Goal: Task Accomplishment & Management: Use online tool/utility

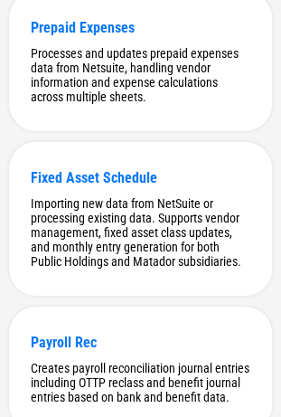
scroll to position [4651, 0]
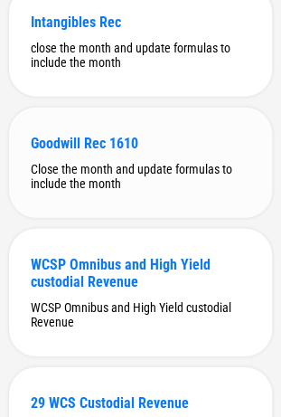
click at [129, 218] on div "Goodwill Rec 1610 Close the month and update formulas to include the month" at bounding box center [140, 163] width 263 height 110
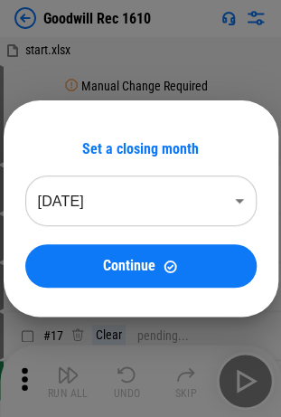
click at [81, 204] on body "Goodwill Rec 1610 start.xlsx # 4 Manual Change Required Please update the image…" at bounding box center [140, 208] width 281 height 417
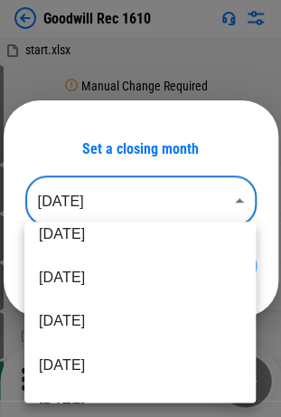
scroll to position [282, 0]
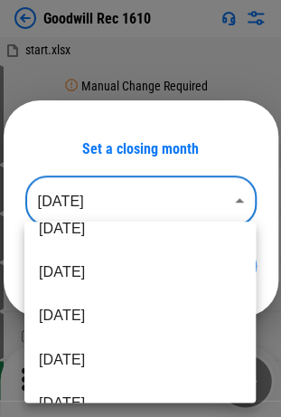
click at [110, 324] on li "[DATE]" at bounding box center [140, 315] width 232 height 43
type input "********"
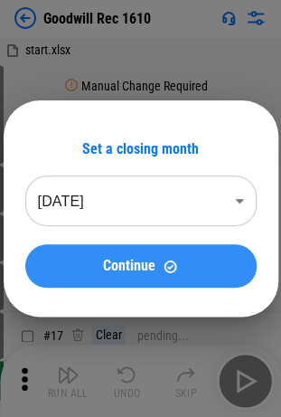
click at [131, 273] on span "Continue" at bounding box center [129, 266] width 52 height 14
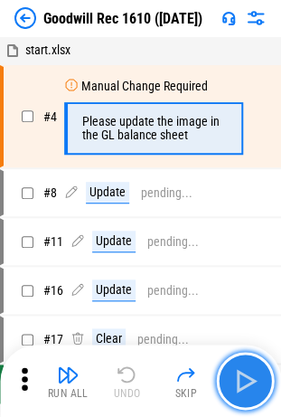
click at [242, 373] on img "button" at bounding box center [245, 380] width 29 height 29
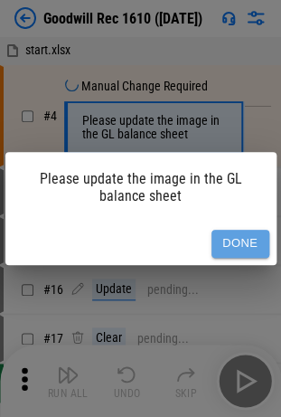
click at [248, 253] on button "Done" at bounding box center [241, 244] width 58 height 28
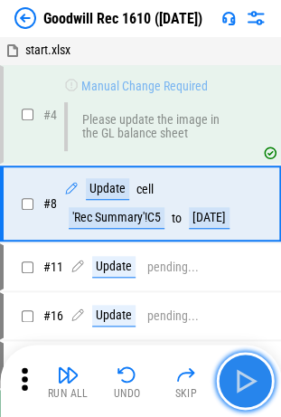
click at [251, 378] on img "button" at bounding box center [245, 380] width 29 height 29
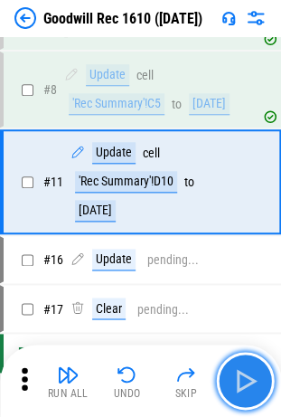
click at [251, 378] on img "button" at bounding box center [245, 380] width 29 height 29
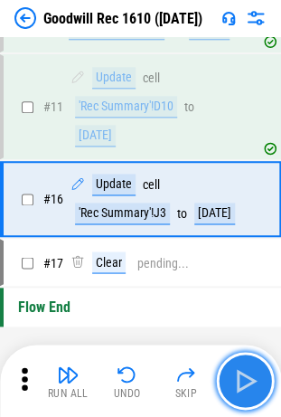
click at [251, 378] on img "button" at bounding box center [245, 380] width 29 height 29
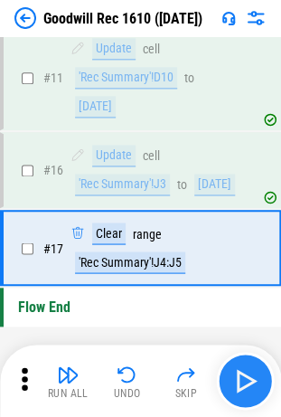
scroll to position [272, 0]
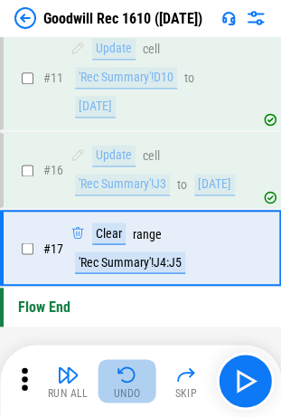
click at [122, 384] on img "button" at bounding box center [128, 375] width 22 height 22
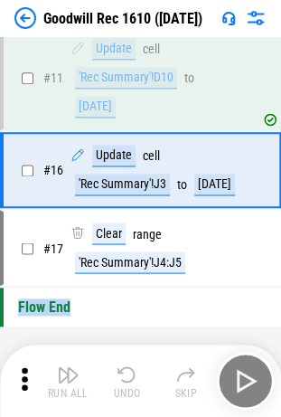
click at [122, 384] on div "Run All Undo Skip" at bounding box center [142, 381] width 263 height 58
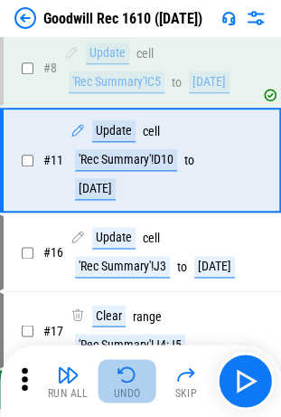
click at [122, 384] on img "button" at bounding box center [128, 375] width 22 height 22
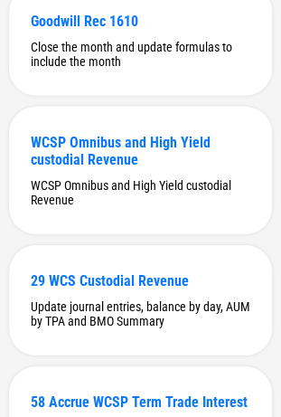
scroll to position [5037, 0]
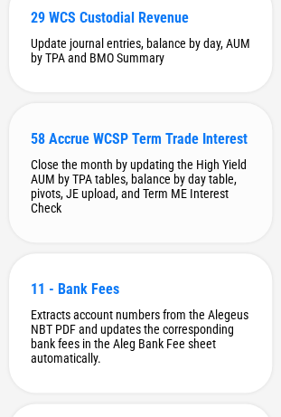
click at [118, 147] on div "58 Accrue WCSP Term Trade Interest" at bounding box center [141, 138] width 220 height 17
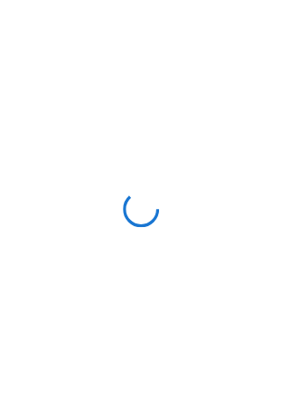
scroll to position [0, 0]
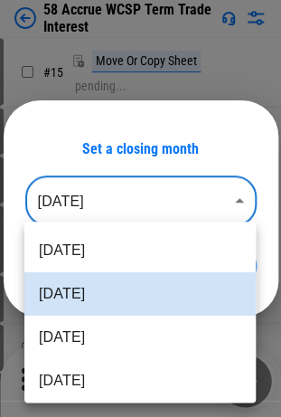
click at [190, 211] on body "58 Accrue WCSP Term Trade Interest # 15 Move Or Copy Sheet pending... # 22 Rena…" at bounding box center [140, 208] width 281 height 417
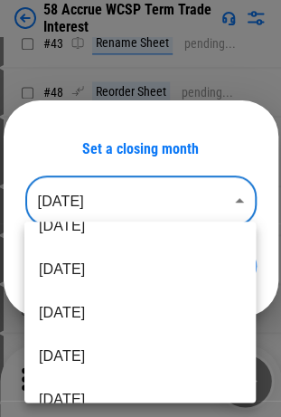
scroll to position [732, 0]
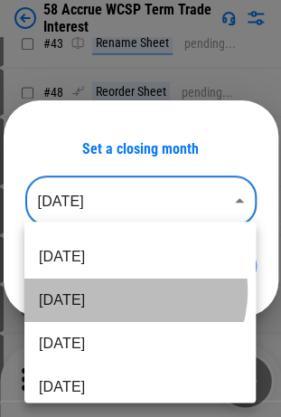
click at [128, 291] on li "[DATE]" at bounding box center [140, 300] width 232 height 43
type input "********"
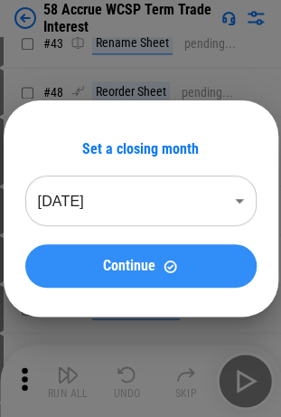
click at [165, 255] on button "Continue" at bounding box center [141, 265] width 232 height 43
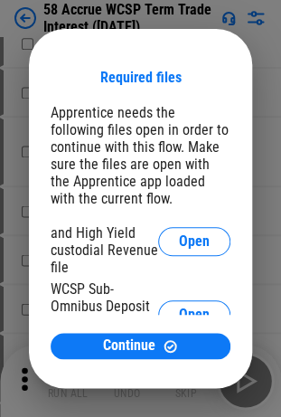
scroll to position [19, 0]
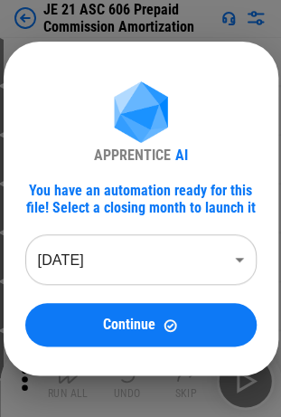
click at [104, 282] on body "JE 21 ASC 606 Prepaid Commission Amortization # 13 Update pending... # 14 Updat…" at bounding box center [140, 208] width 281 height 417
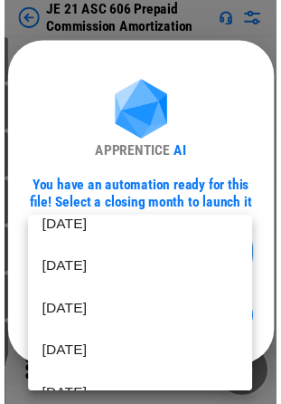
scroll to position [111, 0]
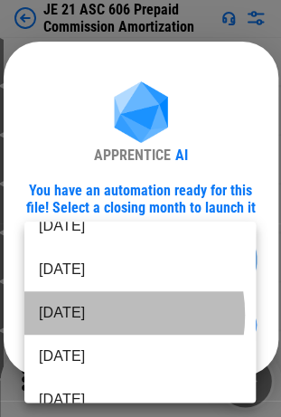
click at [91, 315] on li "[DATE]" at bounding box center [140, 312] width 232 height 43
type input "********"
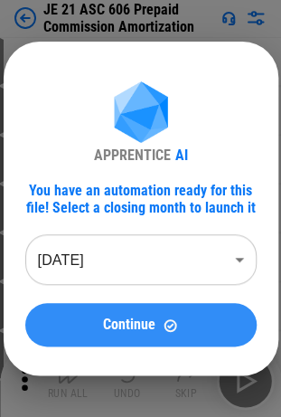
click at [151, 315] on button "Continue" at bounding box center [141, 324] width 232 height 43
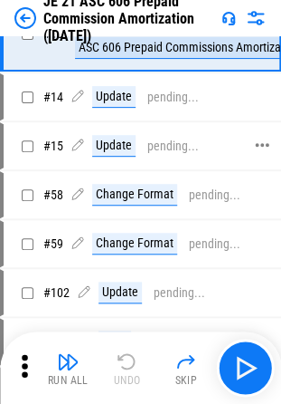
scroll to position [0, 0]
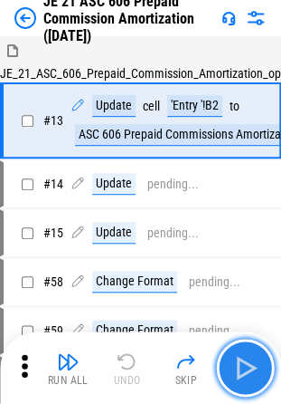
click at [250, 367] on img "button" at bounding box center [245, 367] width 29 height 29
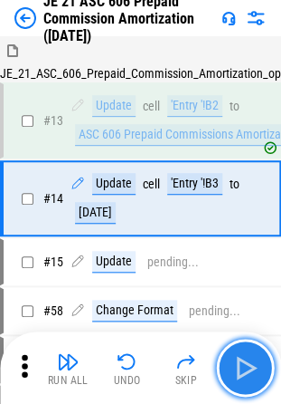
click at [250, 367] on img "button" at bounding box center [245, 367] width 29 height 29
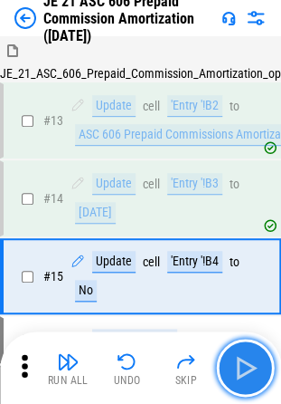
click at [250, 367] on img "button" at bounding box center [245, 367] width 29 height 29
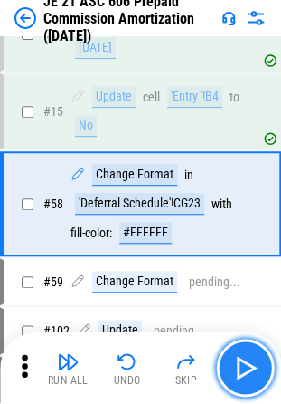
click at [252, 373] on img "button" at bounding box center [245, 367] width 29 height 29
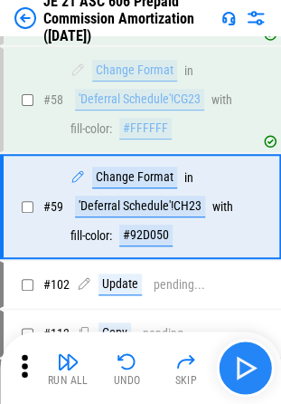
scroll to position [271, 0]
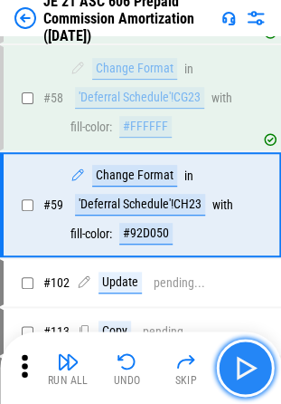
click at [252, 373] on img "button" at bounding box center [245, 367] width 29 height 29
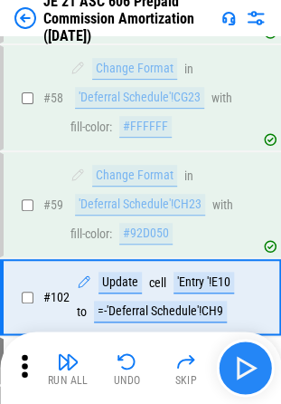
scroll to position [362, 0]
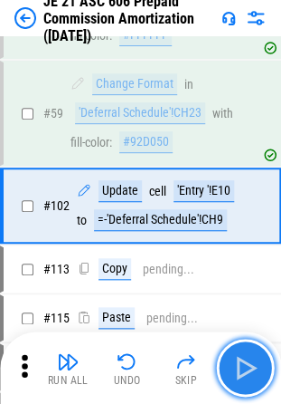
click at [252, 373] on img "button" at bounding box center [245, 367] width 29 height 29
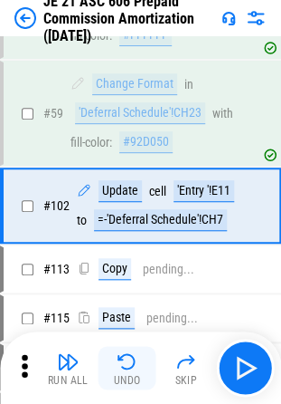
click at [132, 371] on img "button" at bounding box center [128, 361] width 22 height 22
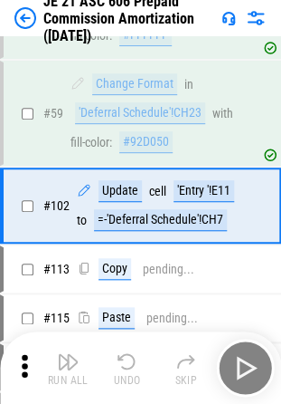
click at [132, 371] on div "Run All Undo Skip" at bounding box center [142, 367] width 263 height 58
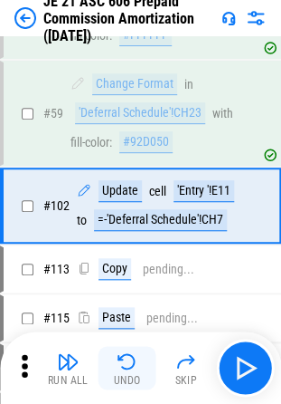
click at [132, 371] on img "button" at bounding box center [128, 361] width 22 height 22
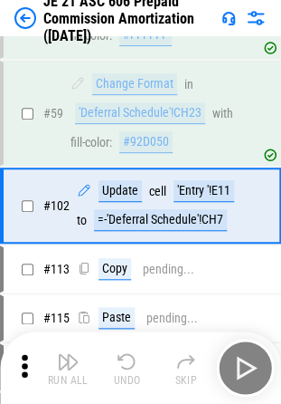
click at [132, 371] on div "Run All Undo Skip" at bounding box center [142, 367] width 263 height 58
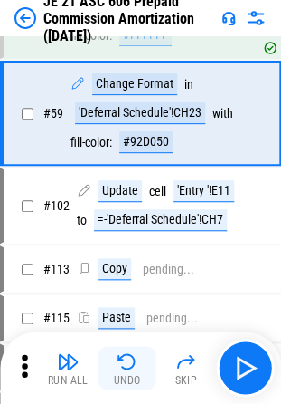
click at [132, 371] on img "button" at bounding box center [128, 361] width 22 height 22
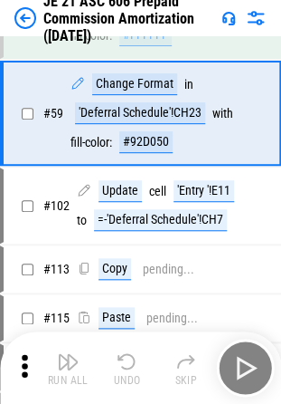
click at [132, 371] on div "Run All Undo Skip" at bounding box center [142, 367] width 263 height 58
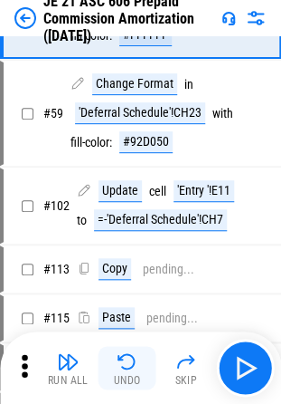
scroll to position [212, 0]
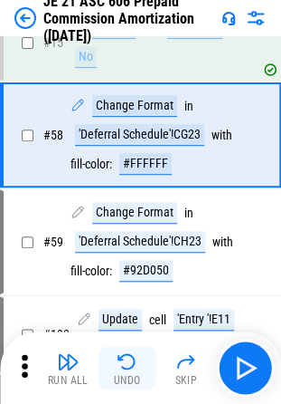
click at [132, 371] on img "button" at bounding box center [128, 361] width 22 height 22
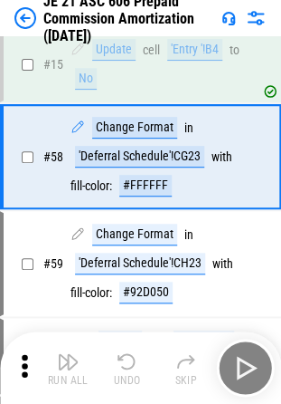
click at [132, 371] on div "Run All Undo Skip" at bounding box center [142, 367] width 263 height 58
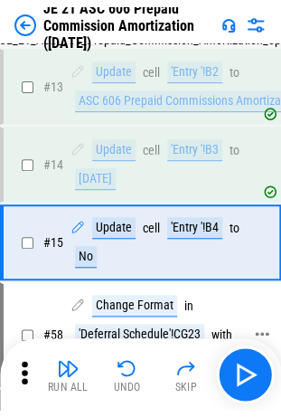
scroll to position [0, 0]
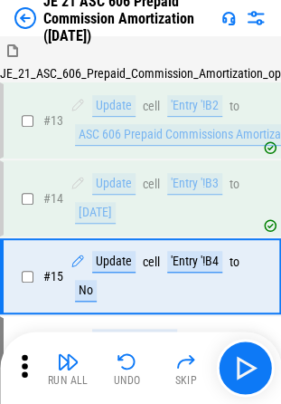
click at [24, 13] on img at bounding box center [25, 18] width 22 height 22
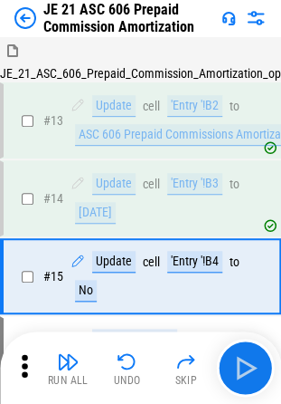
click at [29, 18] on img at bounding box center [25, 18] width 22 height 22
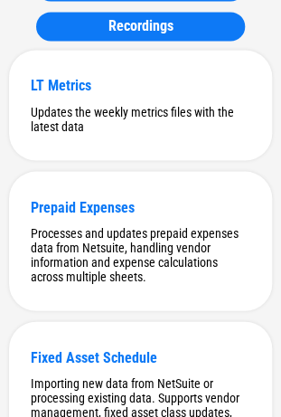
scroll to position [6202, 0]
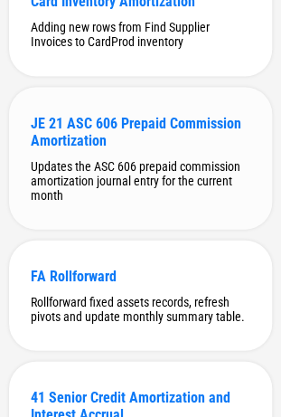
click at [118, 202] on div "Updates the ASC 606 prepaid commission amortization journal entry for the curre…" at bounding box center [141, 179] width 220 height 43
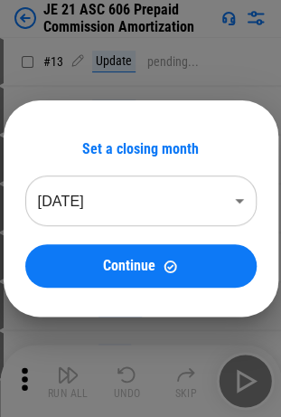
click at [170, 196] on body "JE 21 ASC 606 Prepaid Commission Amortization # 13 Update pending... # 14 Updat…" at bounding box center [140, 208] width 281 height 417
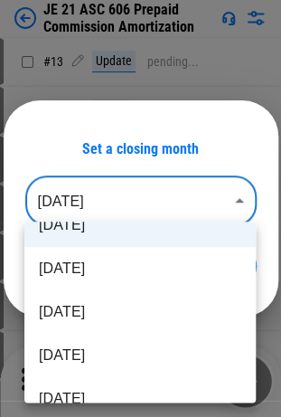
scroll to position [67, 0]
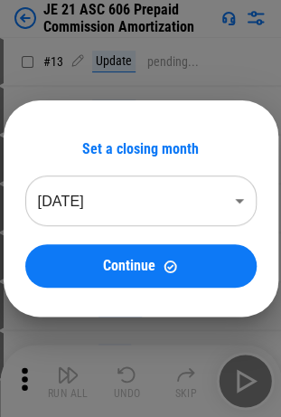
click at [235, 80] on div "Set a closing month [DATE] ******** ​ Continue" at bounding box center [140, 208] width 281 height 417
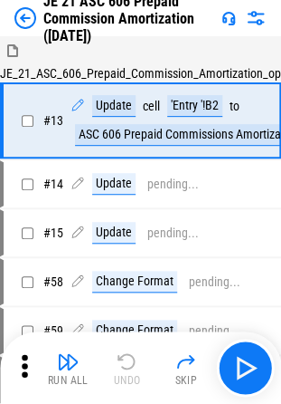
click at [33, 5] on div "JE 21 ASC 606 Prepaid Commission Amortization (Jul 25)" at bounding box center [114, 19] width 200 height 52
click at [31, 9] on img at bounding box center [25, 18] width 22 height 22
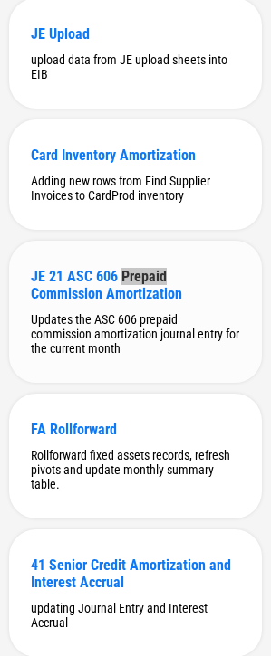
scroll to position [6137, 0]
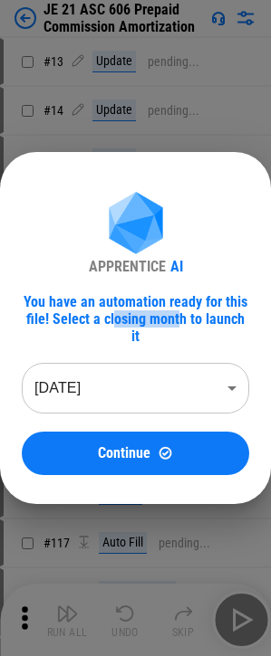
drag, startPoint x: 111, startPoint y: 333, endPoint x: 171, endPoint y: 335, distance: 59.7
click at [171, 335] on div "You have an automation ready for this file! Select a closing month to launch it" at bounding box center [135, 319] width 227 height 52
click at [138, 385] on body "JE 21 ASC 606 Prepaid Commission Amortization # 13 Update pending... # 14 Updat…" at bounding box center [135, 328] width 271 height 656
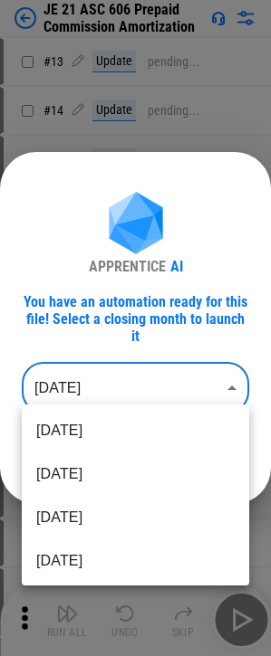
scroll to position [262, 0]
click at [168, 334] on div at bounding box center [135, 328] width 271 height 656
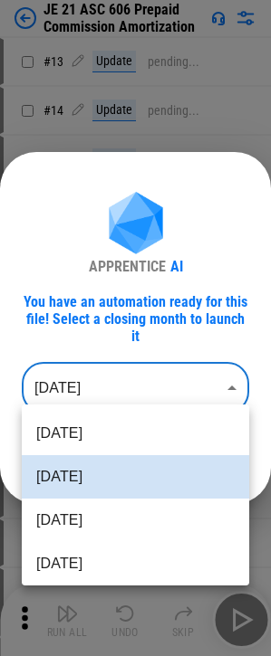
click at [137, 375] on body "JE 21 ASC 606 Prepaid Commission Amortization # 13 Update pending... # 14 Updat…" at bounding box center [135, 328] width 271 height 656
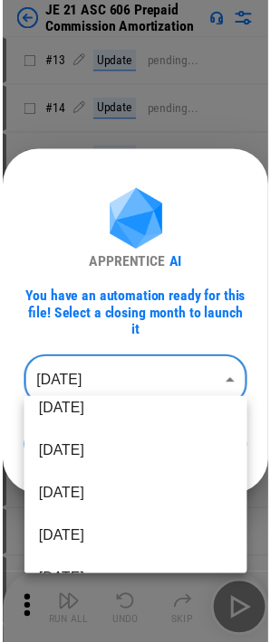
scroll to position [109, 0]
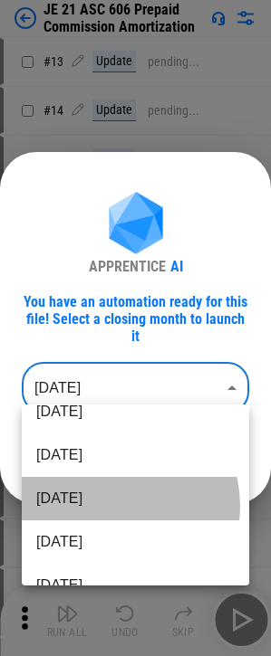
click at [113, 506] on li "[DATE]" at bounding box center [135, 498] width 227 height 43
type input "********"
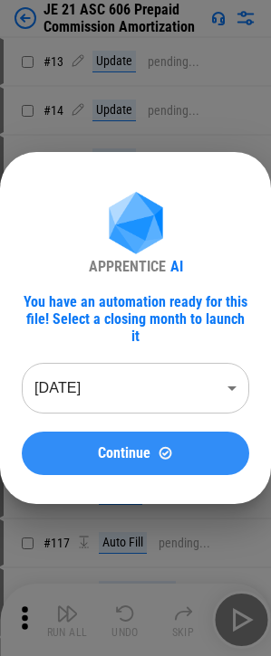
click at [161, 446] on img at bounding box center [164, 452] width 15 height 15
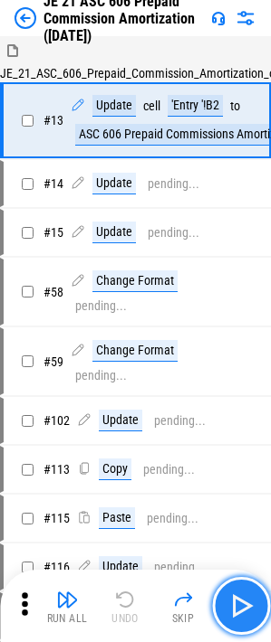
click at [227, 589] on button "button" at bounding box center [241, 606] width 58 height 58
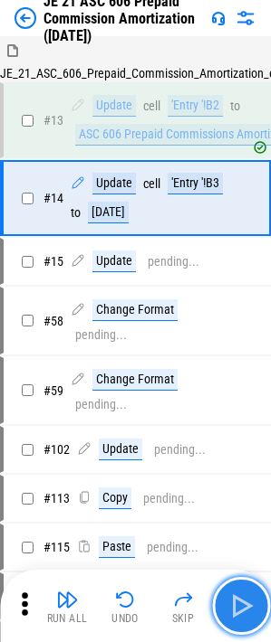
click at [229, 597] on img "button" at bounding box center [240, 606] width 29 height 29
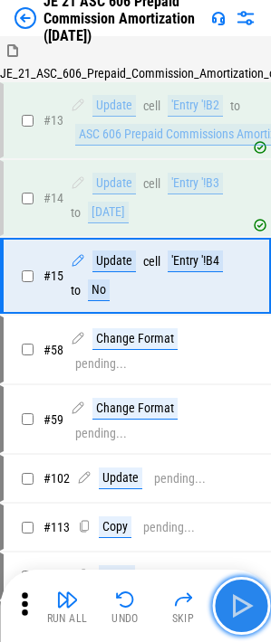
click at [243, 601] on img "button" at bounding box center [240, 606] width 29 height 29
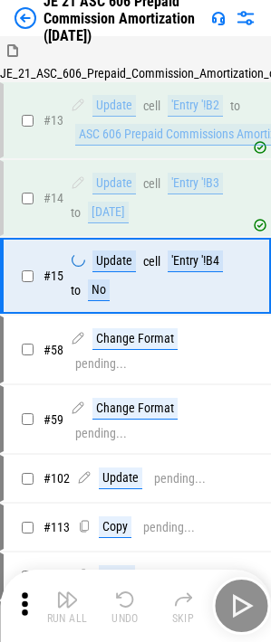
click at [243, 601] on div "Run All Undo Skip" at bounding box center [137, 606] width 252 height 58
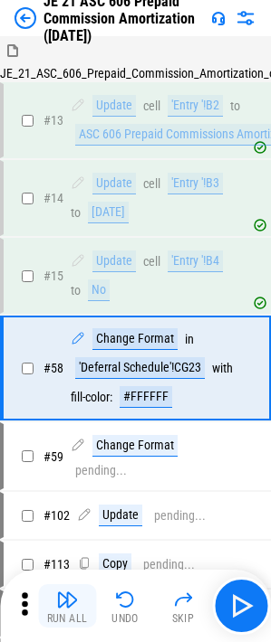
click at [71, 607] on img "button" at bounding box center [67, 600] width 22 height 22
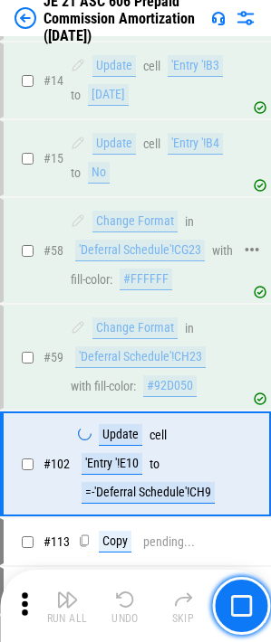
scroll to position [261, 0]
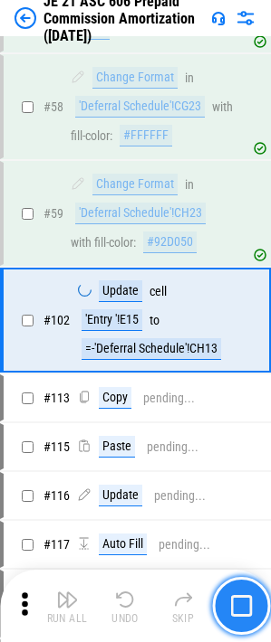
click at [239, 603] on img "button" at bounding box center [241, 606] width 22 height 22
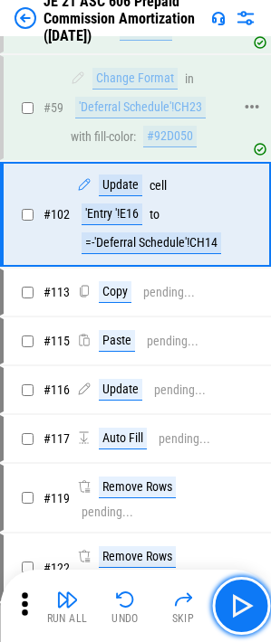
scroll to position [375, 0]
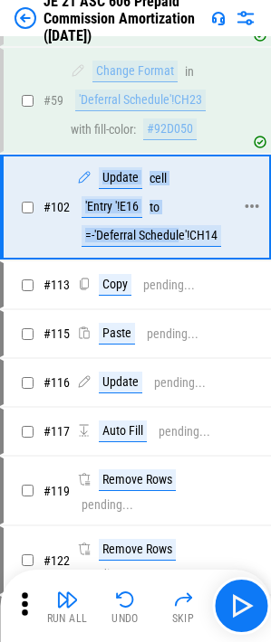
drag, startPoint x: 90, startPoint y: 176, endPoint x: 177, endPoint y: 225, distance: 100.1
click at [177, 225] on div "Update cell 'Entry '!E16 to =-'Deferral Schedule'!CH14" at bounding box center [155, 207] width 156 height 80
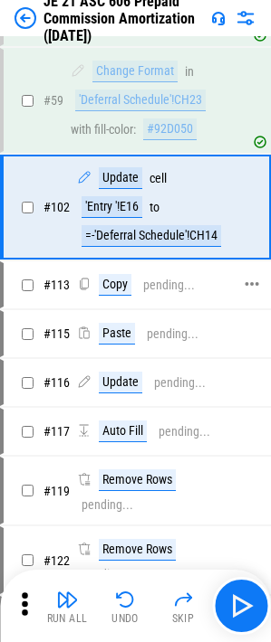
click at [146, 290] on div "pending..." at bounding box center [169, 286] width 52 height 14
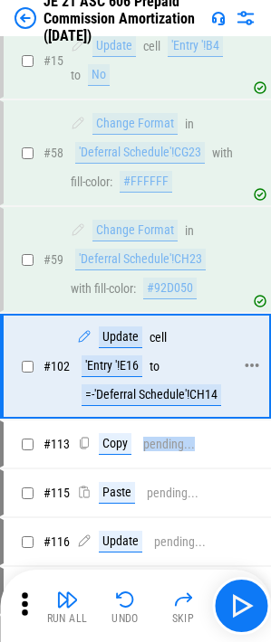
scroll to position [214, 0]
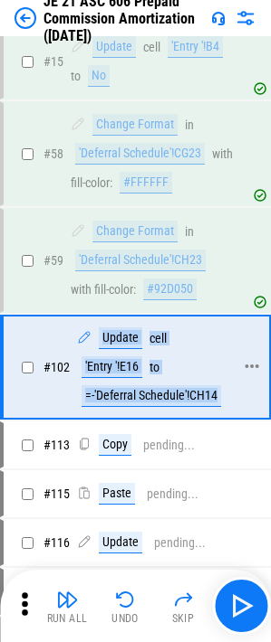
drag, startPoint x: 81, startPoint y: 324, endPoint x: 215, endPoint y: 392, distance: 150.1
click at [215, 392] on div "# 102 Update cell 'Entry '!E16 to =-'Deferral Schedule'!CH14" at bounding box center [127, 367] width 247 height 101
click at [194, 373] on div "Update cell 'Entry '!E16 to =-'Deferral Schedule'!CH14" at bounding box center [155, 368] width 156 height 80
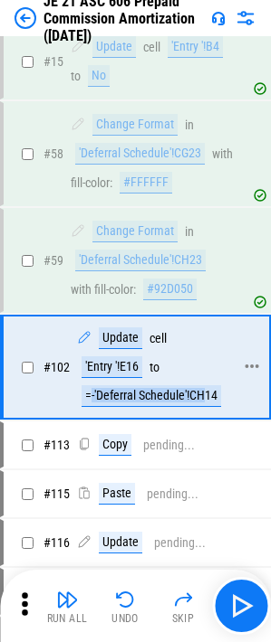
drag, startPoint x: 89, startPoint y: 398, endPoint x: 207, endPoint y: 394, distance: 118.6
click at [207, 394] on div "=-'Deferral Schedule'!CH14" at bounding box center [150, 396] width 139 height 22
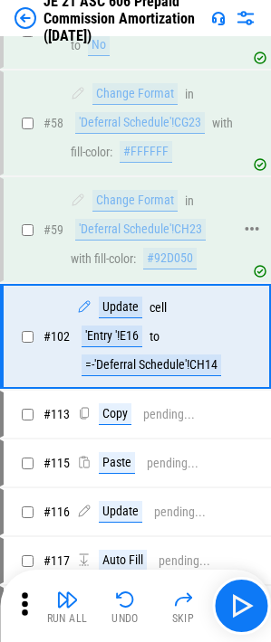
scroll to position [247, 0]
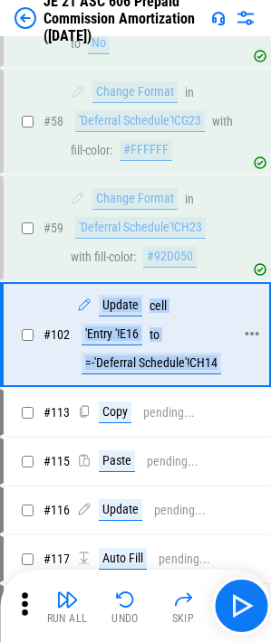
drag, startPoint x: 81, startPoint y: 308, endPoint x: 227, endPoint y: 361, distance: 156.0
click at [227, 361] on div "Update cell 'Entry '!E16 to =-'Deferral Schedule'!CH14" at bounding box center [155, 335] width 156 height 80
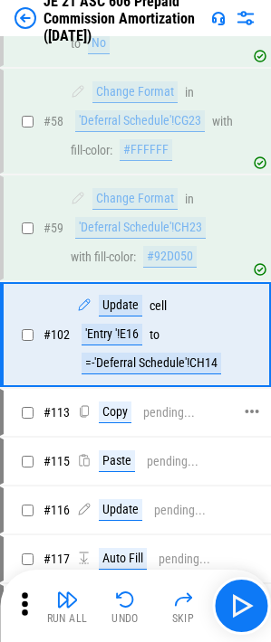
click at [143, 413] on div "pending..." at bounding box center [169, 413] width 52 height 14
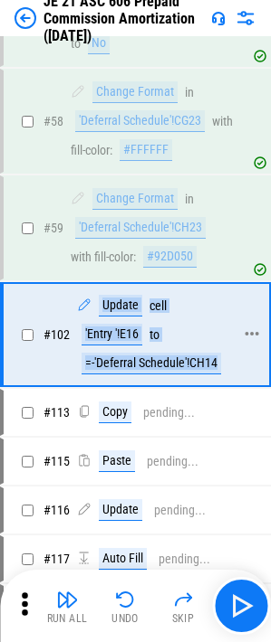
drag, startPoint x: 96, startPoint y: 303, endPoint x: 237, endPoint y: 369, distance: 155.8
click at [237, 369] on div "# 102 Update cell 'Entry '!E16 to =-'Deferral Schedule'!CH14" at bounding box center [127, 334] width 247 height 101
click at [172, 321] on div "Update cell 'Entry '!E16 to =-'Deferral Schedule'!CH14" at bounding box center [155, 335] width 156 height 80
drag, startPoint x: 86, startPoint y: 369, endPoint x: 204, endPoint y: 361, distance: 118.8
click at [204, 361] on div "=-'Deferral Schedule'!CH14" at bounding box center [150, 364] width 139 height 22
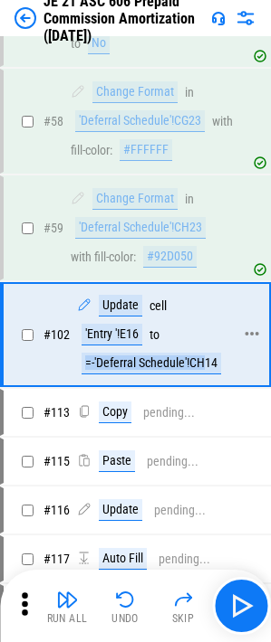
click at [203, 347] on div "Update cell 'Entry '!E16 to =-'Deferral Schedule'!CH14" at bounding box center [155, 335] width 156 height 80
drag, startPoint x: 242, startPoint y: 370, endPoint x: 73, endPoint y: 302, distance: 181.4
click at [73, 302] on div "# 102 Update cell 'Entry '!E16 to =-'Deferral Schedule'!CH14" at bounding box center [127, 334] width 247 height 101
click at [180, 338] on div "Update cell 'Entry '!E16 to =-'Deferral Schedule'!CH14" at bounding box center [155, 335] width 156 height 80
drag, startPoint x: 92, startPoint y: 303, endPoint x: 220, endPoint y: 357, distance: 138.6
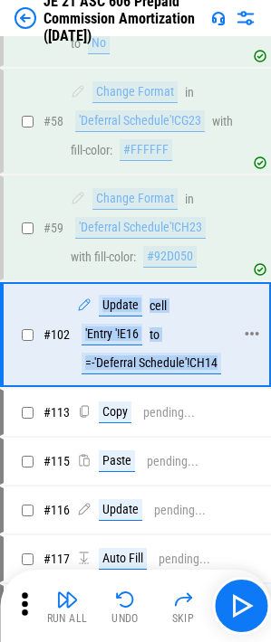
click at [220, 357] on div "Update cell 'Entry '!E16 to =-'Deferral Schedule'!CH14" at bounding box center [155, 335] width 156 height 80
click at [220, 357] on div "=-'Deferral Schedule'!CH14" at bounding box center [150, 364] width 139 height 22
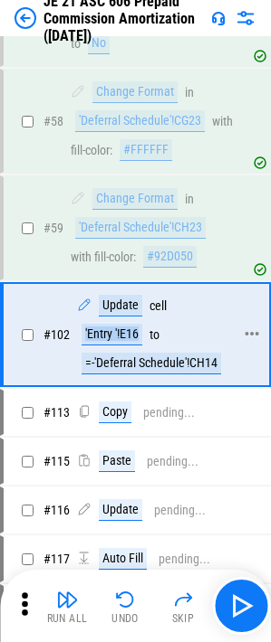
drag, startPoint x: 81, startPoint y: 333, endPoint x: 142, endPoint y: 340, distance: 61.0
click at [142, 340] on div "'Entry '!E16" at bounding box center [111, 335] width 61 height 22
click at [240, 364] on div "# 102 Update cell 'Entry '!E16 to =-'Deferral Schedule'!CH14" at bounding box center [127, 334] width 247 height 101
drag, startPoint x: 188, startPoint y: 364, endPoint x: 216, endPoint y: 370, distance: 28.8
click at [216, 370] on div "=-'Deferral Schedule'!CH14" at bounding box center [150, 364] width 139 height 22
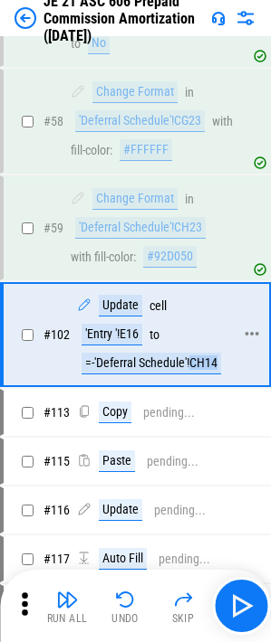
click at [202, 328] on div "Update cell 'Entry '!E16 to =-'Deferral Schedule'!CH14" at bounding box center [155, 335] width 156 height 80
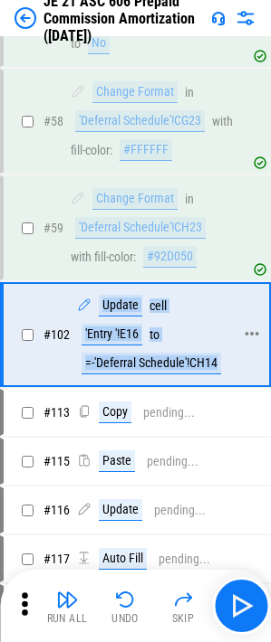
drag, startPoint x: 69, startPoint y: 297, endPoint x: 228, endPoint y: 358, distance: 170.7
click at [228, 358] on div "# 102 Update cell 'Entry '!E16 to =-'Deferral Schedule'!CH14" at bounding box center [127, 334] width 247 height 101
click at [228, 358] on div "Update cell 'Entry '!E16 to =-'Deferral Schedule'!CH14" at bounding box center [155, 335] width 156 height 80
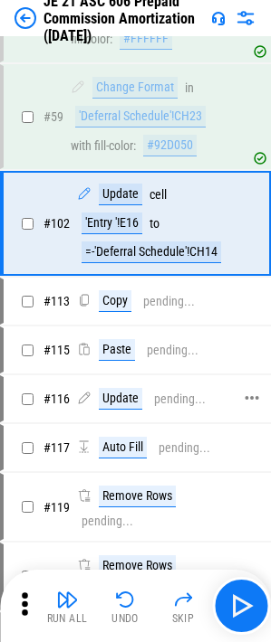
scroll to position [361, 0]
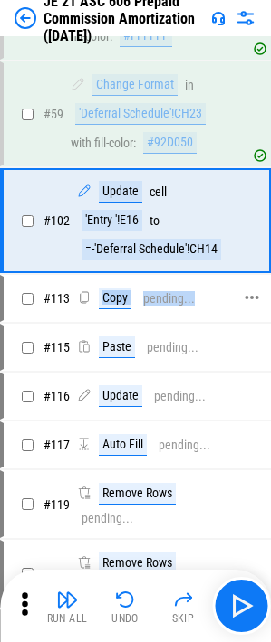
drag, startPoint x: 139, startPoint y: 286, endPoint x: 206, endPoint y: 297, distance: 67.8
click at [206, 297] on div "# 113 Copy pending..." at bounding box center [127, 298] width 247 height 43
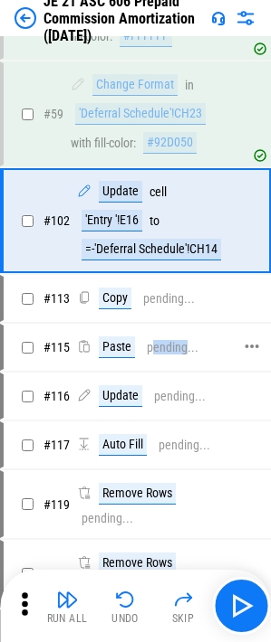
drag, startPoint x: 151, startPoint y: 338, endPoint x: 183, endPoint y: 344, distance: 32.1
click at [183, 344] on div "Paste pending..." at bounding box center [137, 348] width 121 height 22
click at [172, 397] on div "pending..." at bounding box center [180, 397] width 52 height 14
drag, startPoint x: 138, startPoint y: 292, endPoint x: 187, endPoint y: 296, distance: 49.0
click at [187, 296] on div "Copy pending..." at bounding box center [136, 299] width 118 height 22
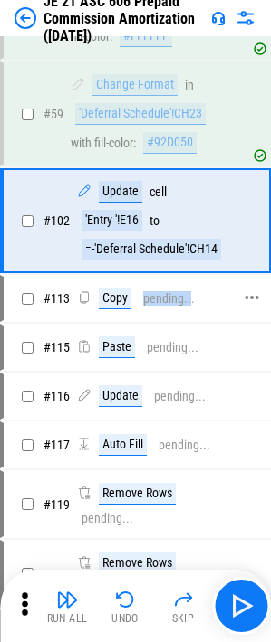
click at [187, 303] on div "pending..." at bounding box center [169, 299] width 52 height 14
click at [176, 313] on div "# 113 Copy pending..." at bounding box center [127, 298] width 247 height 43
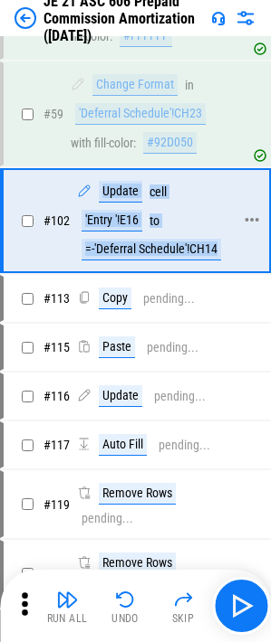
drag, startPoint x: 100, startPoint y: 183, endPoint x: 226, endPoint y: 252, distance: 144.1
click at [226, 252] on div "Update cell 'Entry '!E16 to =-'Deferral Schedule'!CH14" at bounding box center [155, 221] width 156 height 80
click at [155, 233] on div "Update cell 'Entry '!E16 to =-'Deferral Schedule'!CH14" at bounding box center [155, 221] width 156 height 80
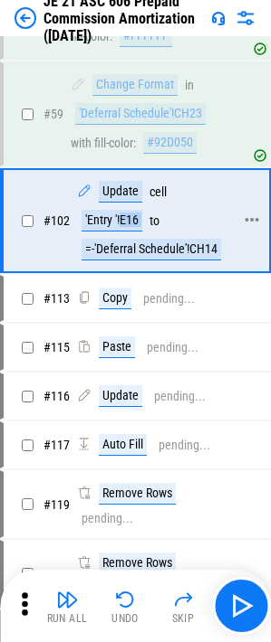
drag, startPoint x: 122, startPoint y: 225, endPoint x: 151, endPoint y: 228, distance: 29.1
click at [151, 228] on div "Update cell 'Entry '!E16 to =-'Deferral Schedule'!CH14" at bounding box center [155, 221] width 156 height 80
click at [174, 223] on div "Update cell 'Entry '!E16 to =-'Deferral Schedule'!CH14" at bounding box center [155, 221] width 156 height 80
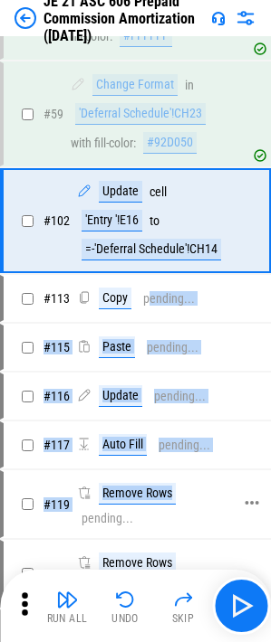
drag, startPoint x: 147, startPoint y: 289, endPoint x: 198, endPoint y: 524, distance: 240.8
click at [198, 524] on div "Remove Rows pending..." at bounding box center [155, 504] width 156 height 43
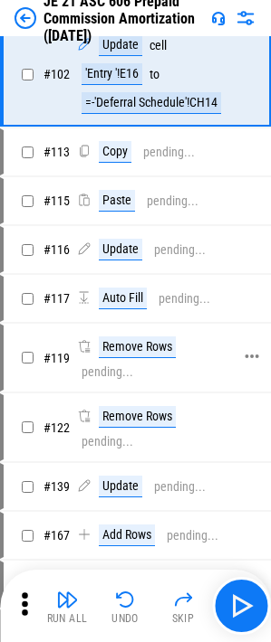
scroll to position [523, 0]
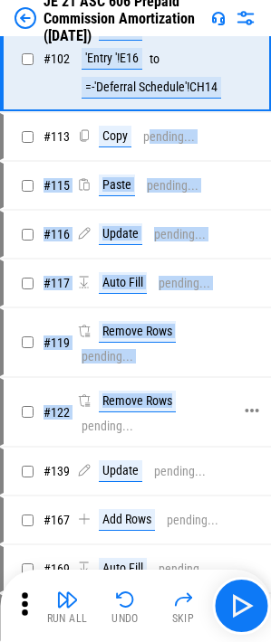
drag, startPoint x: 147, startPoint y: 140, endPoint x: 188, endPoint y: 402, distance: 264.8
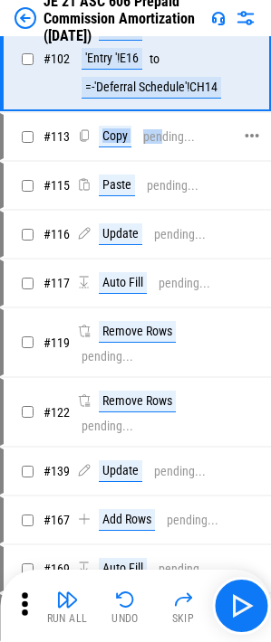
drag, startPoint x: 81, startPoint y: 125, endPoint x: 157, endPoint y: 140, distance: 77.5
click at [157, 140] on div "# 113 Copy pending..." at bounding box center [127, 136] width 247 height 43
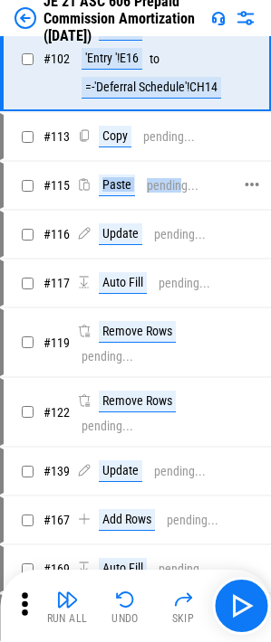
drag, startPoint x: 83, startPoint y: 177, endPoint x: 181, endPoint y: 185, distance: 98.0
click at [181, 185] on div "Paste pending..." at bounding box center [137, 186] width 121 height 22
click at [170, 146] on div "Copy pending..." at bounding box center [136, 137] width 118 height 22
click at [165, 144] on div "pending..." at bounding box center [169, 137] width 52 height 14
click at [153, 191] on div "pending..." at bounding box center [173, 186] width 52 height 14
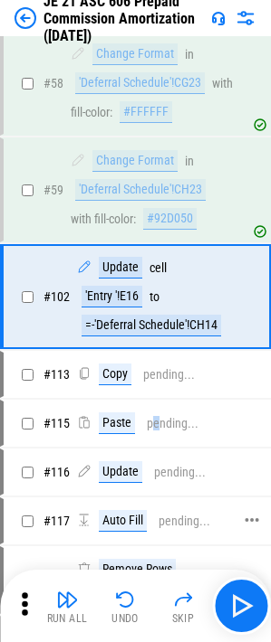
scroll to position [284, 0]
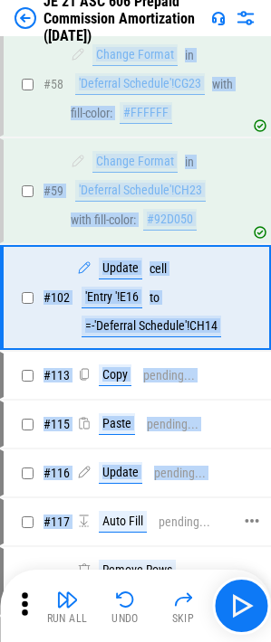
drag, startPoint x: 70, startPoint y: 46, endPoint x: 152, endPoint y: 505, distance: 466.0
click at [179, 428] on div "pending..." at bounding box center [173, 425] width 52 height 14
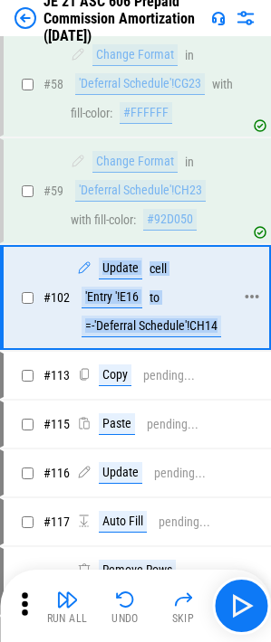
drag, startPoint x: 66, startPoint y: 267, endPoint x: 242, endPoint y: 320, distance: 184.3
click at [242, 320] on div "# 102 Update cell 'Entry '!E16 to =-'Deferral Schedule'!CH14" at bounding box center [127, 297] width 247 height 101
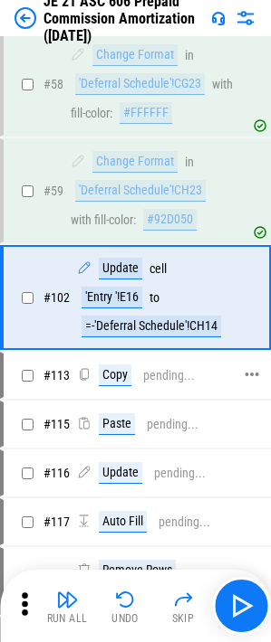
click at [171, 376] on div "pending..." at bounding box center [169, 376] width 52 height 14
click at [116, 242] on div "# 59 Change Format in 'Deferral Schedule'!CH23 with fill-color : #92D050" at bounding box center [127, 190] width 247 height 101
click at [186, 283] on div "Update cell 'Entry '!E16 to =-'Deferral Schedule'!CH14" at bounding box center [155, 298] width 156 height 80
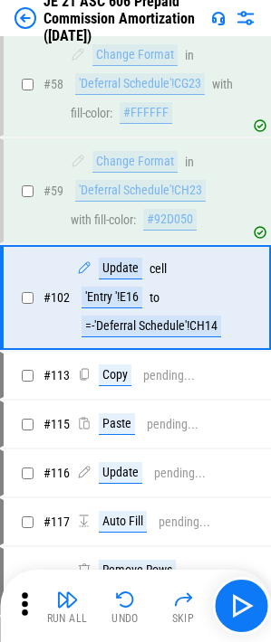
click at [26, 604] on icon at bounding box center [25, 604] width 6 height 23
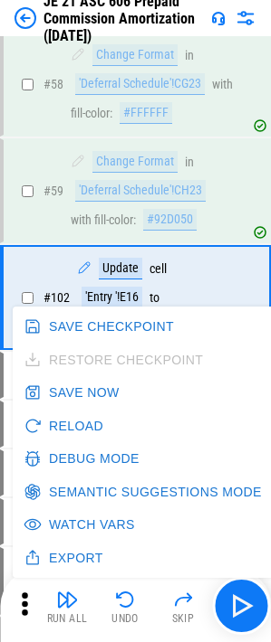
click at [82, 454] on button "Debug Mode" at bounding box center [83, 458] width 127 height 33
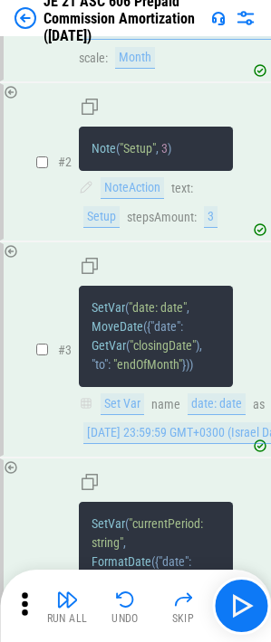
scroll to position [4402, 0]
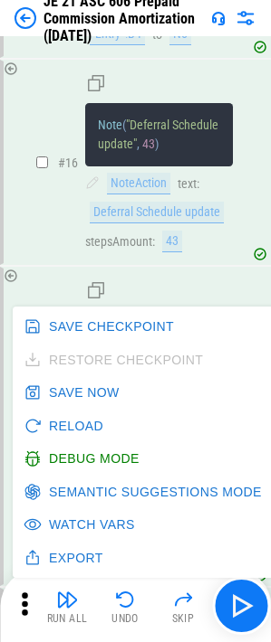
click at [196, 207] on div "NoteAction text : Deferral Schedule update stepsAmount : 43" at bounding box center [158, 213] width 147 height 80
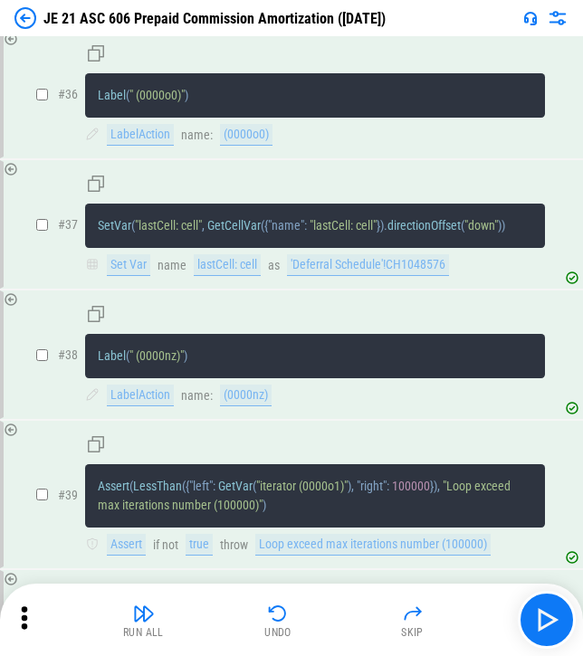
scroll to position [5541, 0]
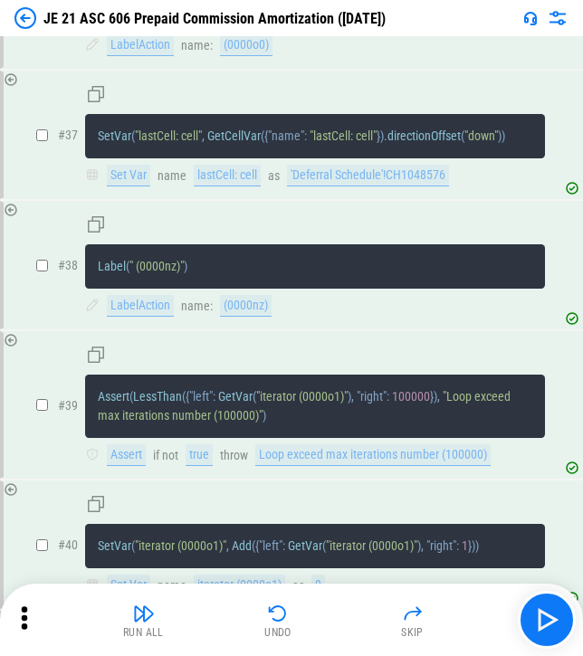
click at [138, 404] on span "LessThan" at bounding box center [157, 396] width 49 height 14
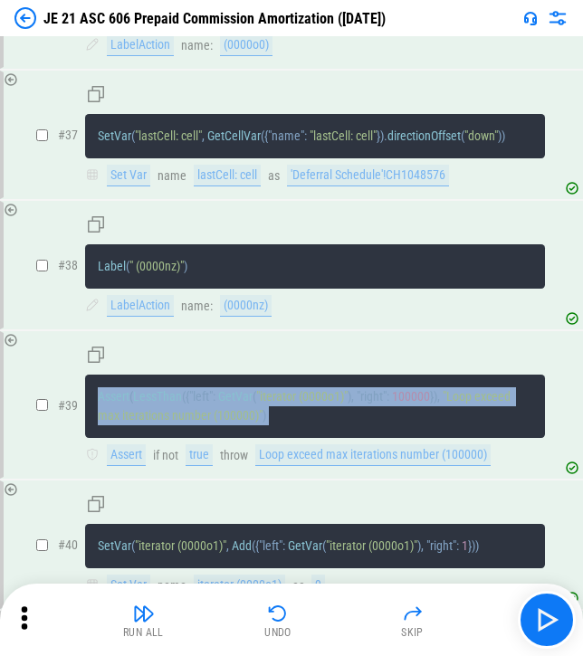
click at [138, 404] on span "LessThan" at bounding box center [157, 396] width 49 height 14
click at [283, 438] on pre "Assert ( LessThan ( { "left" : GetVar ( "iterator (0000o1)" ) , "right" : 10000…" at bounding box center [315, 406] width 460 height 63
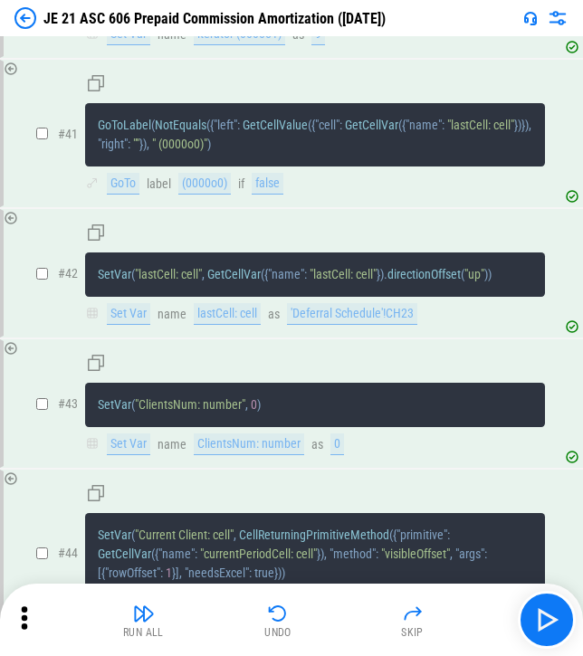
scroll to position [6102, 0]
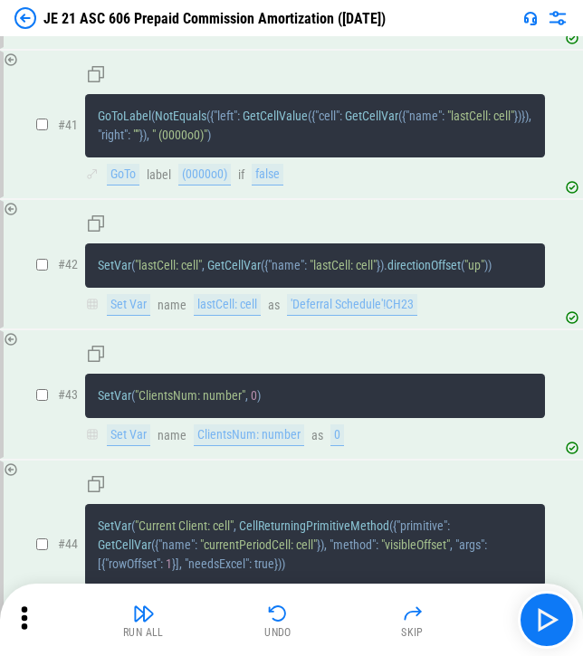
click at [186, 288] on pre "SetVar ( "lastCell: cell" , GetCellVar ( { "name" : "lastCell: cell" } ) . dire…" at bounding box center [315, 265] width 460 height 44
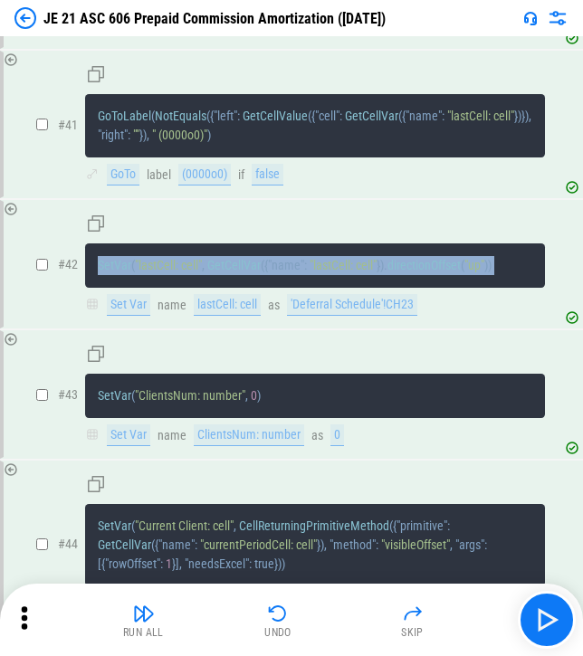
click at [186, 288] on pre "SetVar ( "lastCell: cell" , GetCellVar ( { "name" : "lastCell: cell" } ) . dire…" at bounding box center [315, 265] width 460 height 44
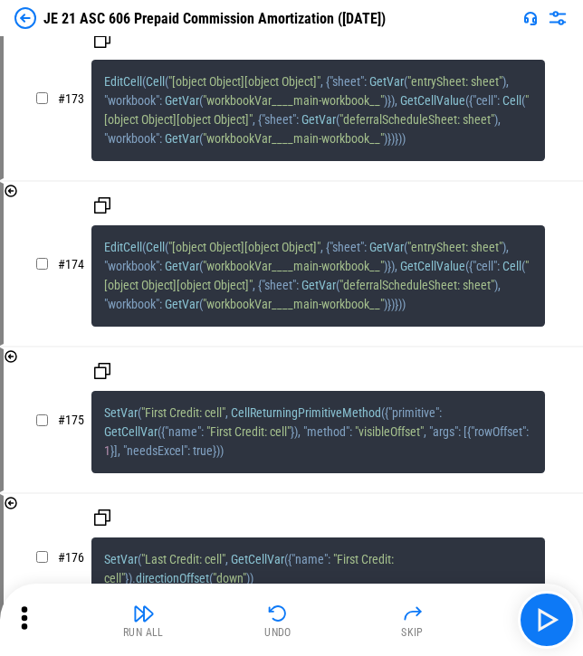
scroll to position [25173, 0]
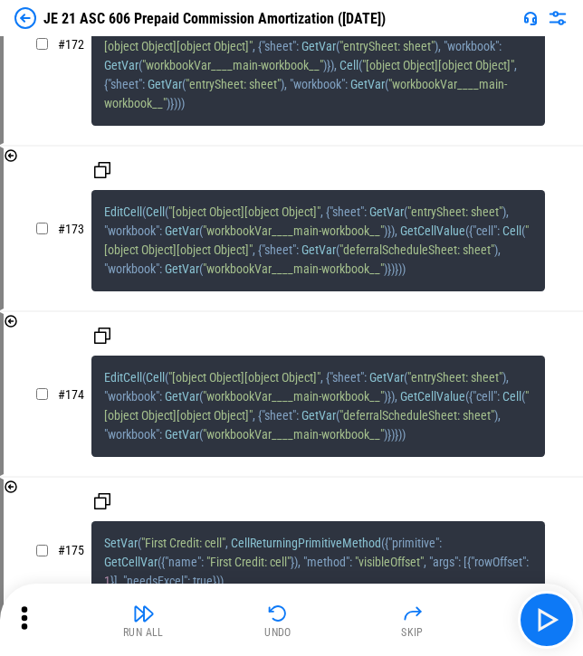
drag, startPoint x: 138, startPoint y: 248, endPoint x: 79, endPoint y: 236, distance: 60.0
click at [79, 143] on div "# 172 AutoFill ( Cell ( "[object Object][object Object]" , { "sheet" : GetVar (…" at bounding box center [290, 44] width 545 height 198
click at [119, 291] on div "EditCell ( Cell ( "[object Object][object Object]" , { "sheet" : GetVar ( "entr…" at bounding box center [317, 225] width 453 height 132
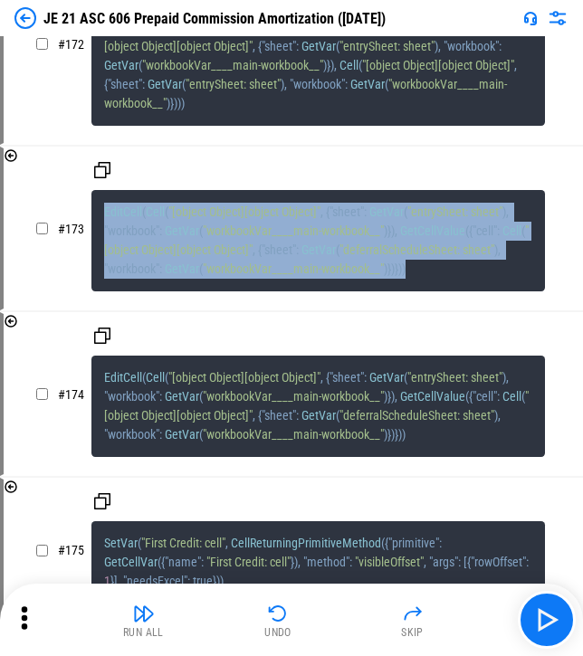
click at [119, 291] on div "EditCell ( Cell ( "[object Object][object Object]" , { "sheet" : GetVar ( "entr…" at bounding box center [317, 225] width 453 height 132
click at [136, 219] on span "EditCell" at bounding box center [123, 211] width 38 height 14
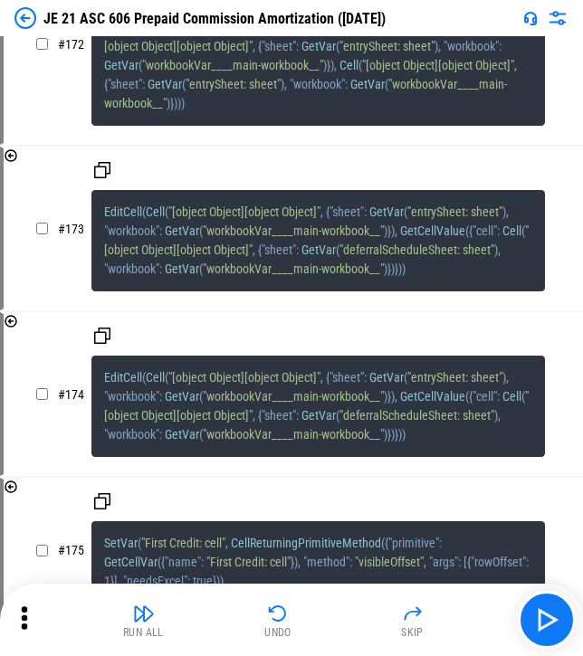
click at [128, 291] on div "EditCell ( Cell ( "[object Object][object Object]" , { "sheet" : GetVar ( "entr…" at bounding box center [317, 225] width 453 height 132
click at [165, 238] on span at bounding box center [163, 230] width 3 height 14
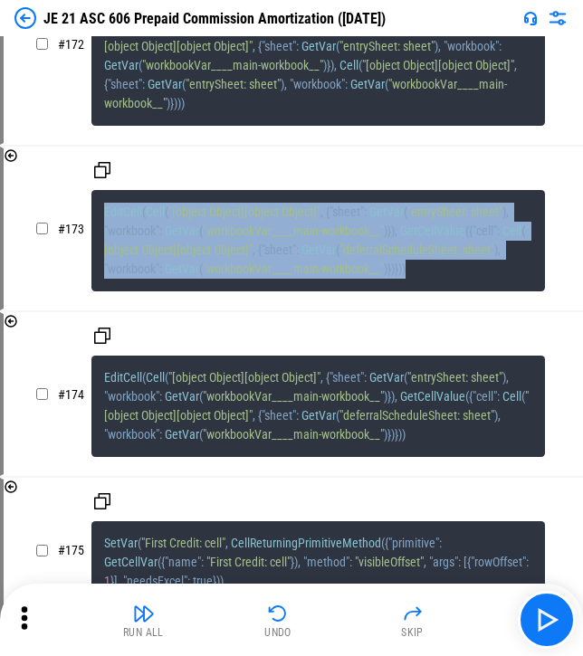
click at [165, 238] on span at bounding box center [163, 230] width 3 height 14
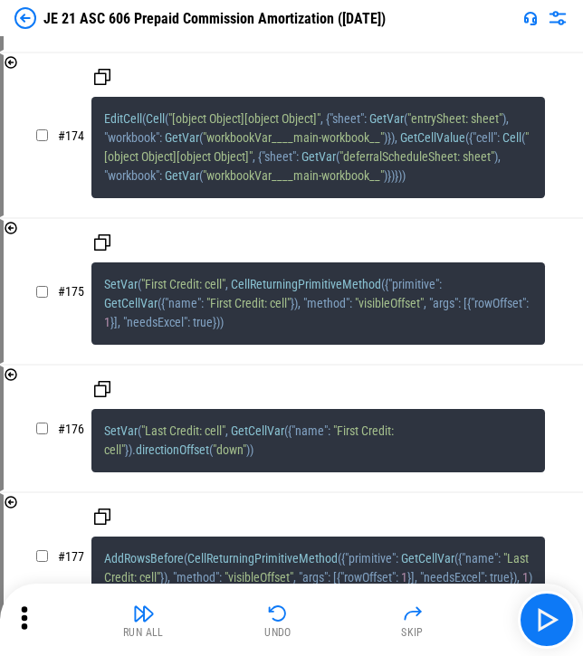
scroll to position [25433, 0]
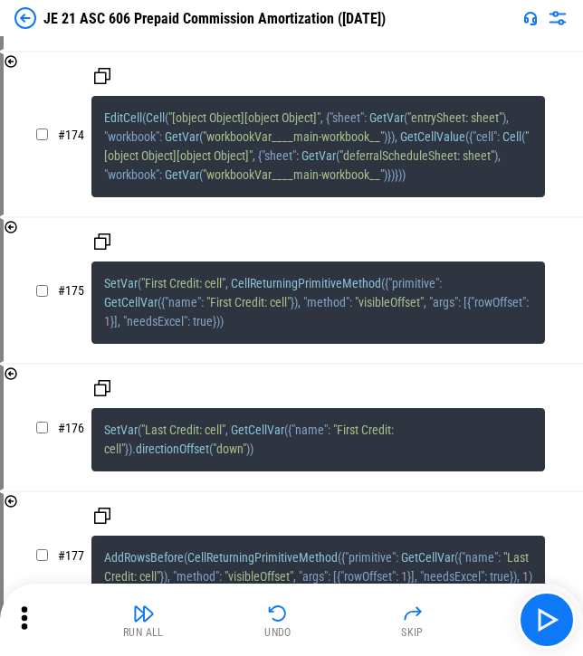
drag, startPoint x: 109, startPoint y: 232, endPoint x: 451, endPoint y: 289, distance: 346.7
click at [283, 16] on span ""workbookVar____main-workbook__"" at bounding box center [293, 9] width 181 height 14
click at [20, 612] on icon at bounding box center [24, 617] width 27 height 27
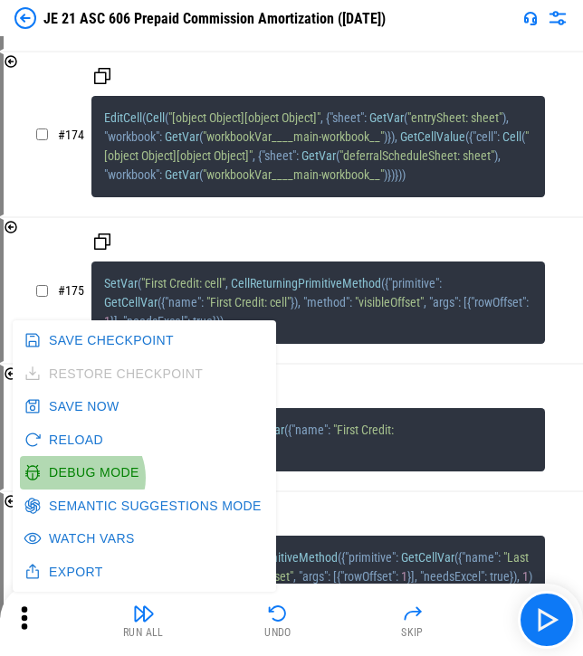
click at [81, 478] on button "Debug Mode" at bounding box center [83, 472] width 127 height 33
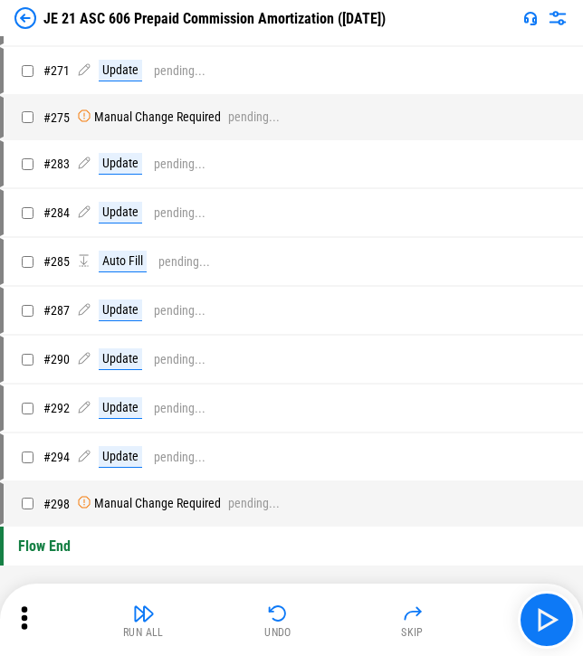
scroll to position [885, 0]
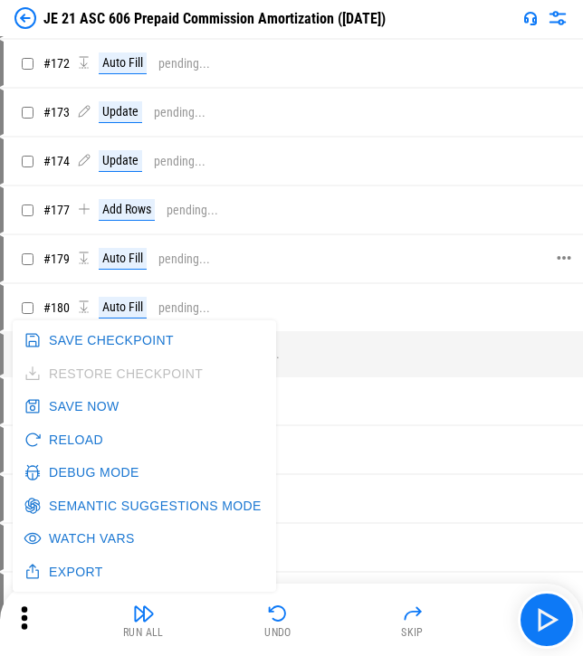
click at [283, 255] on div "Auto Fill pending..." at bounding box center [311, 259] width 468 height 22
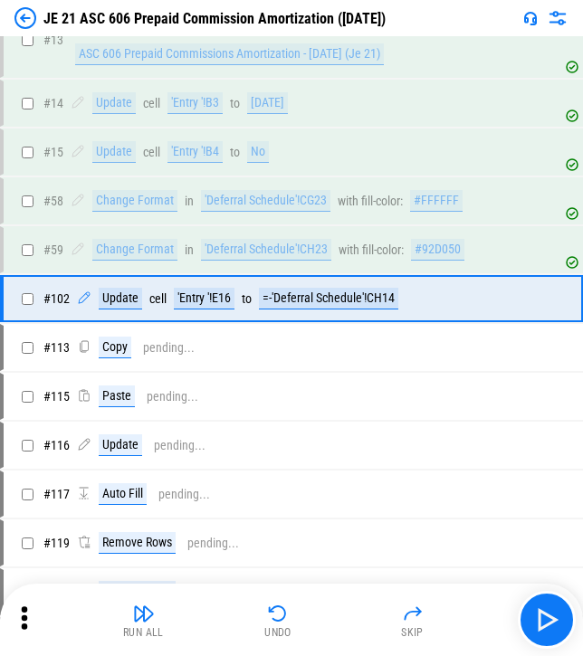
scroll to position [67, 0]
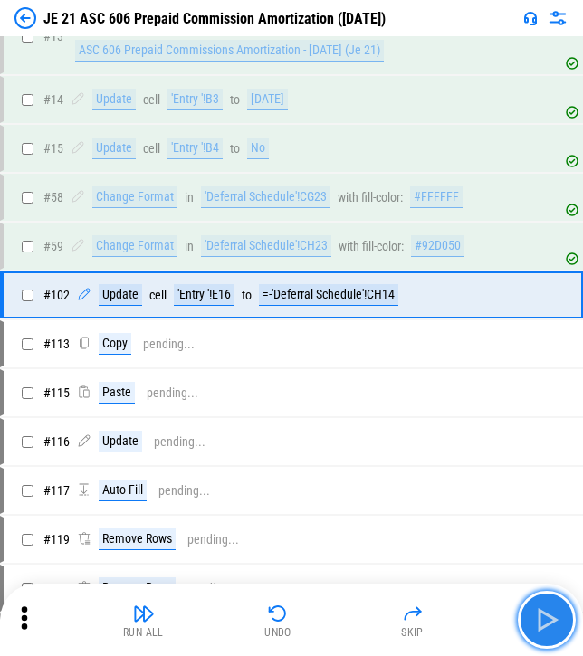
click at [283, 613] on img "button" at bounding box center [546, 619] width 29 height 29
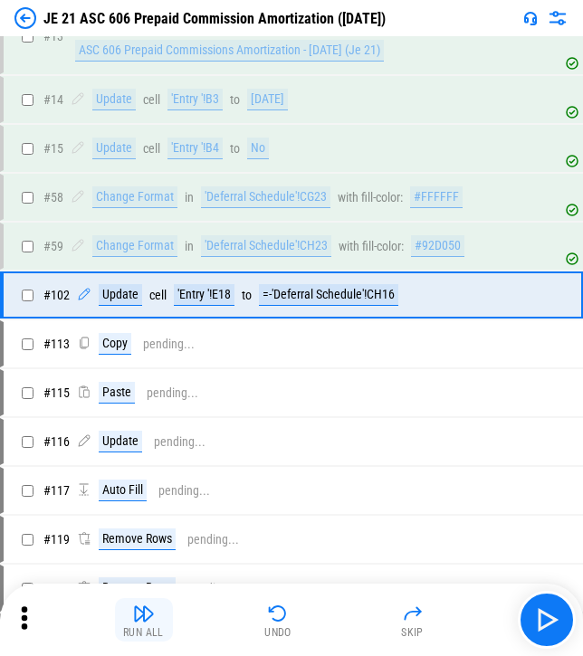
click at [140, 613] on img "button" at bounding box center [144, 614] width 22 height 22
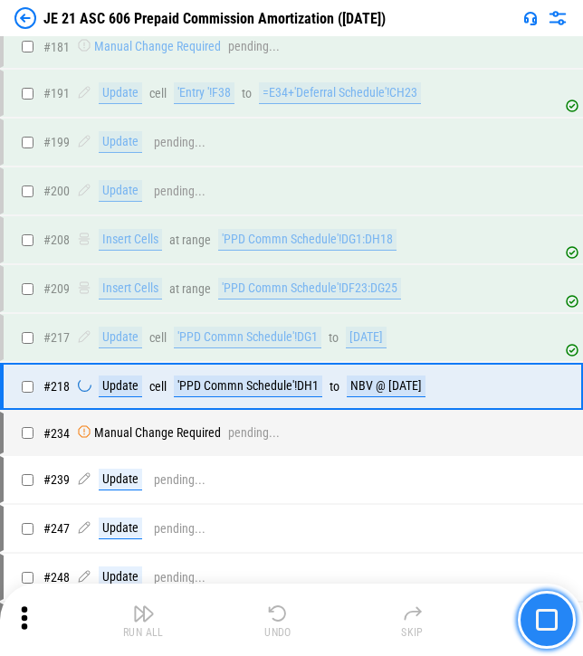
scroll to position [1203, 0]
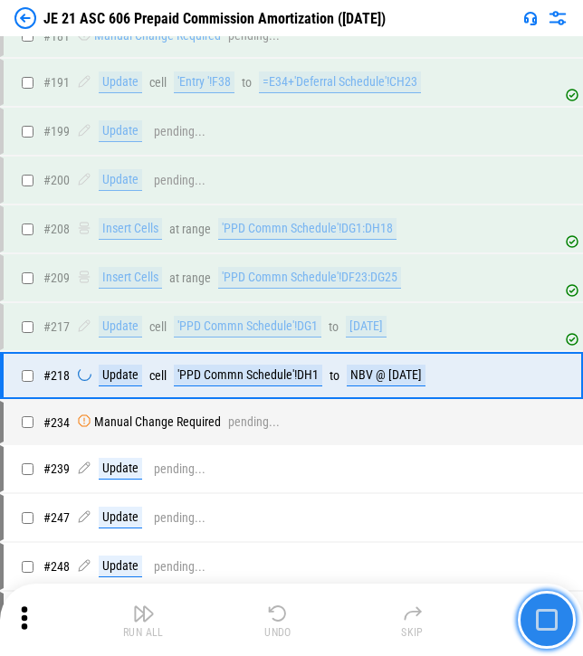
click at [283, 612] on img "button" at bounding box center [547, 620] width 22 height 22
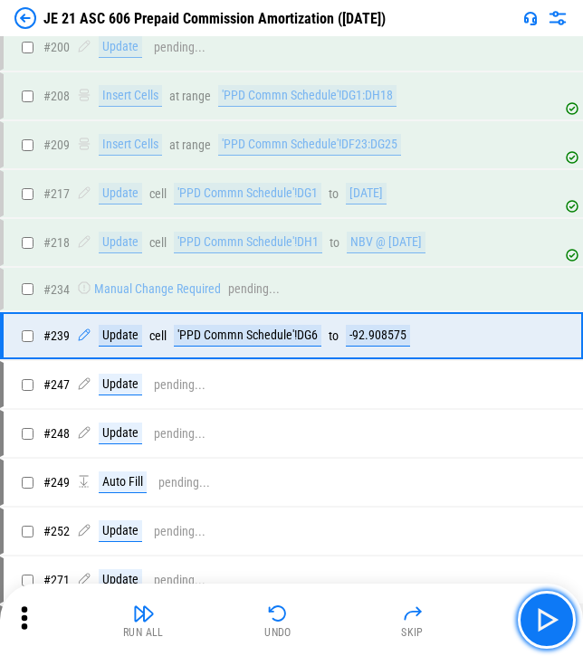
scroll to position [1334, 0]
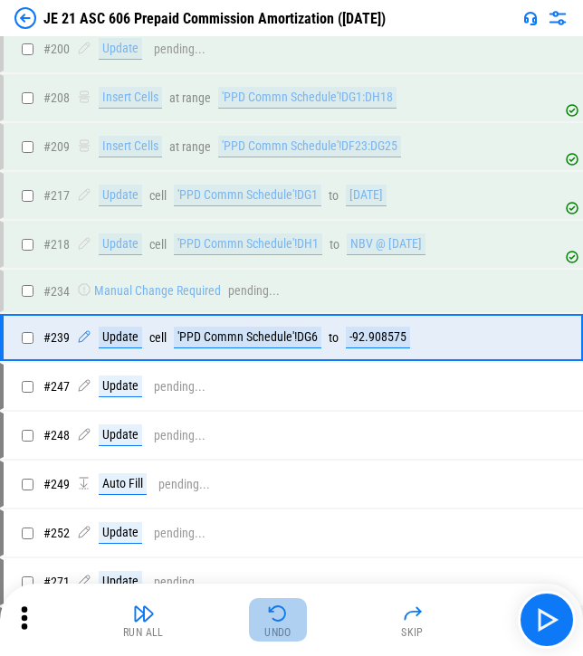
click at [283, 613] on img "button" at bounding box center [278, 614] width 22 height 22
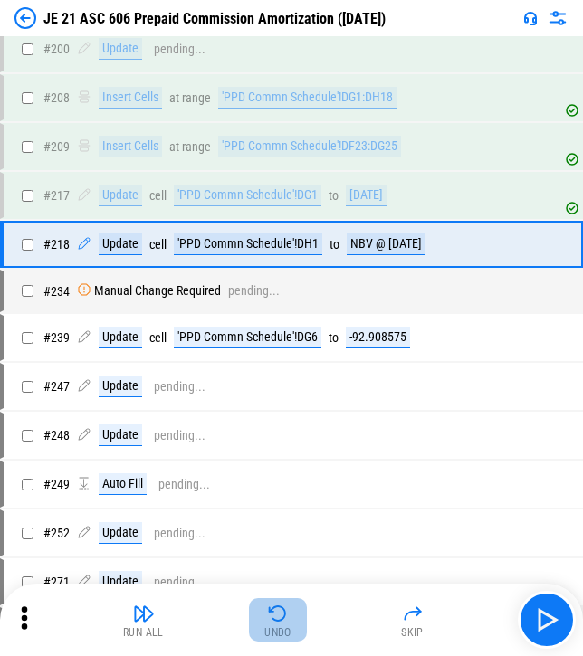
click at [280, 621] on img "button" at bounding box center [278, 614] width 22 height 22
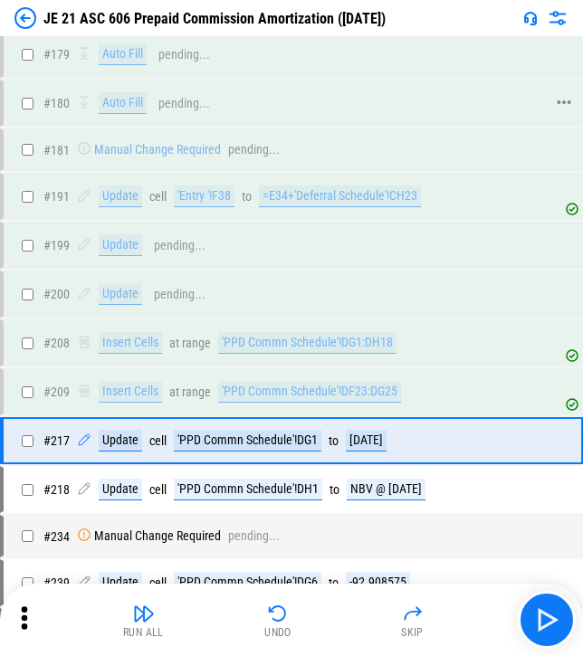
scroll to position [1082, 0]
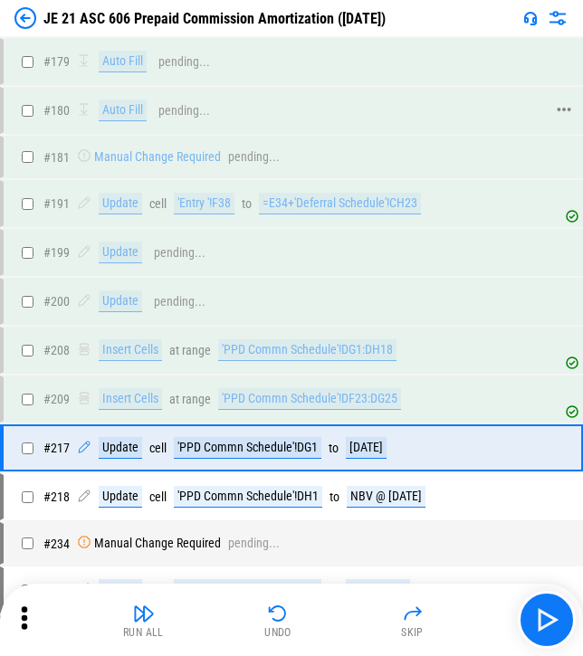
click at [283, 102] on icon at bounding box center [564, 109] width 16 height 16
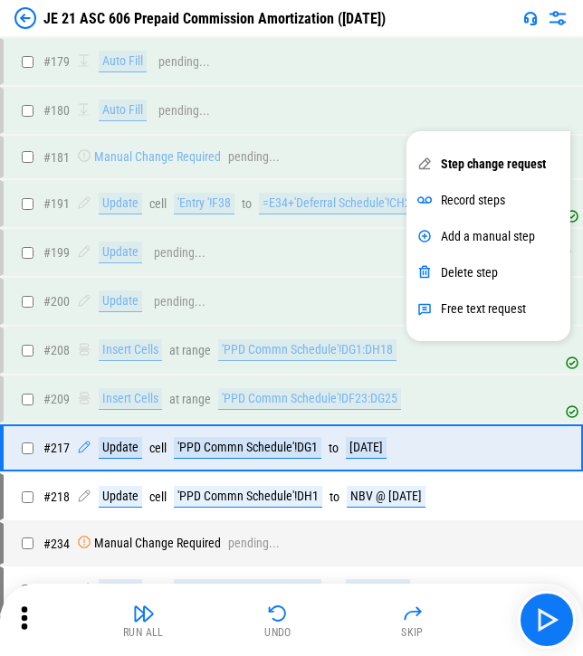
click at [283, 265] on div "# 199 Update pending..." at bounding box center [283, 252] width 559 height 43
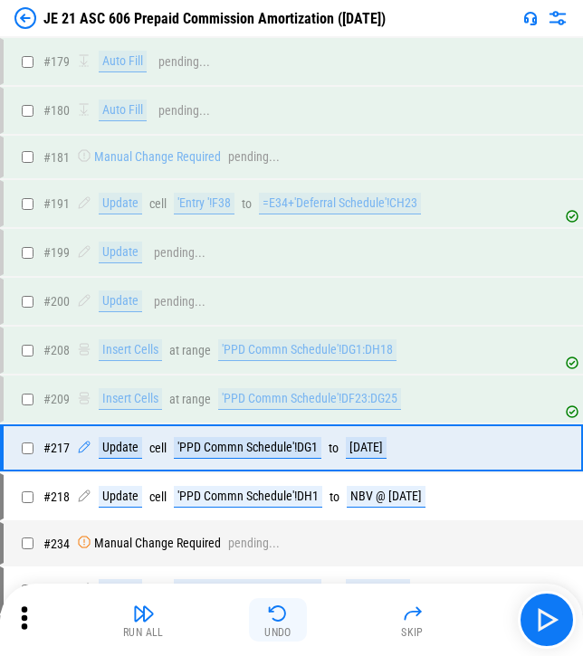
click at [273, 620] on img "button" at bounding box center [278, 614] width 22 height 22
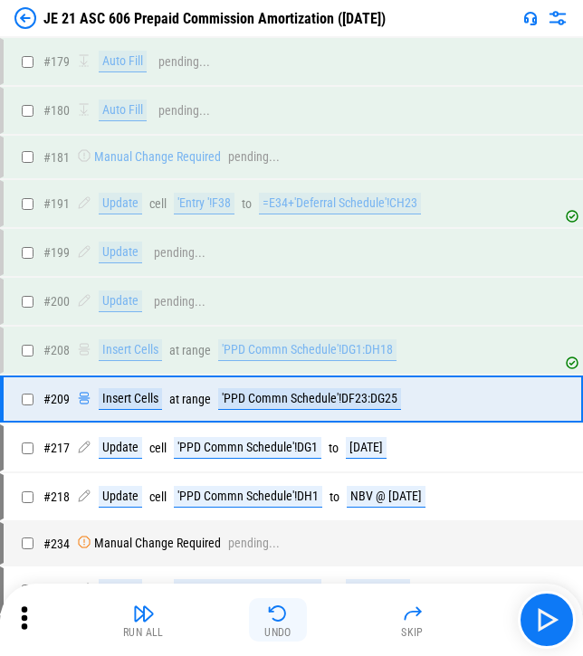
click at [273, 620] on img "button" at bounding box center [278, 614] width 22 height 22
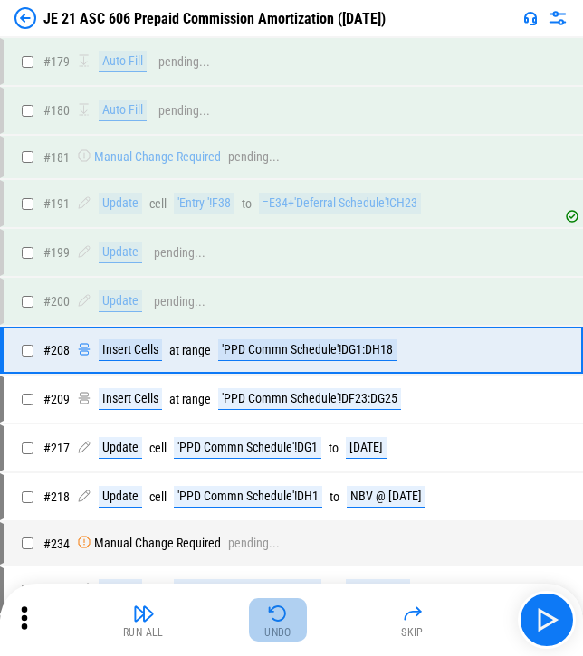
click at [273, 620] on img "button" at bounding box center [278, 614] width 22 height 22
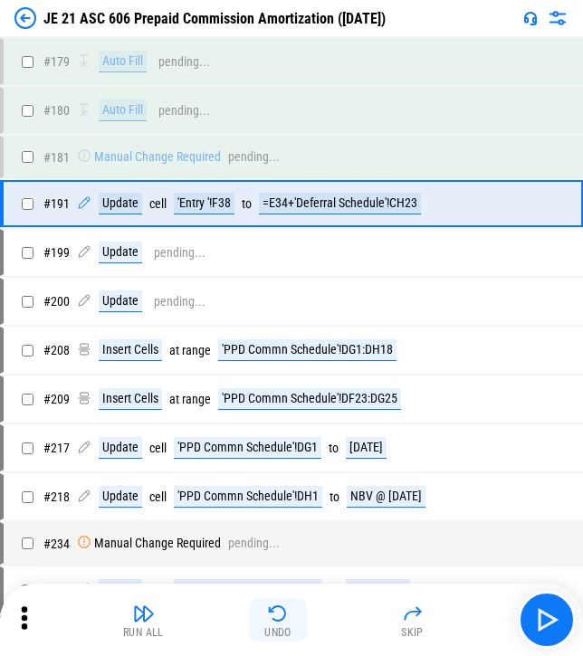
click at [273, 620] on img "button" at bounding box center [278, 614] width 22 height 22
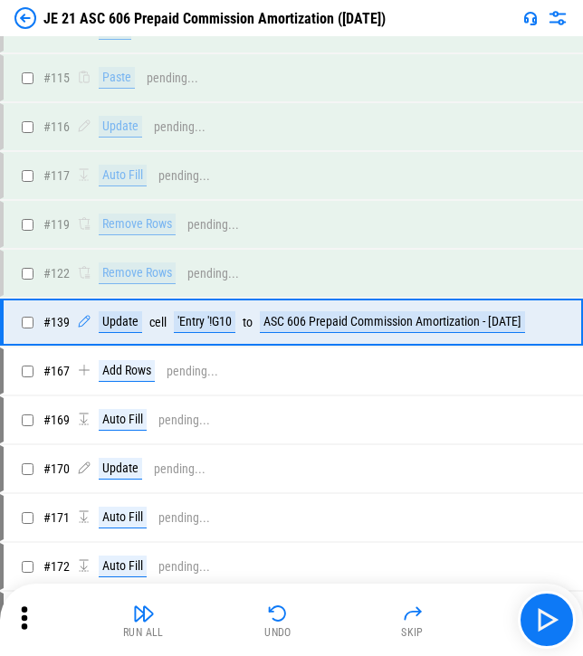
scroll to position [383, 0]
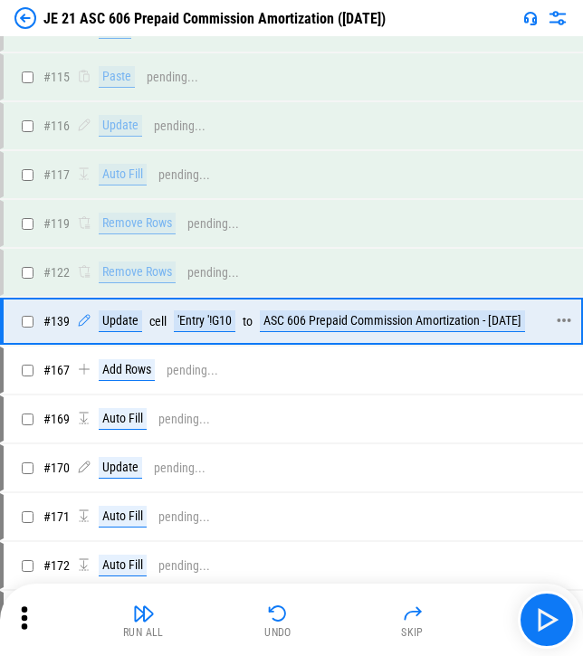
click at [283, 315] on icon at bounding box center [564, 320] width 16 height 16
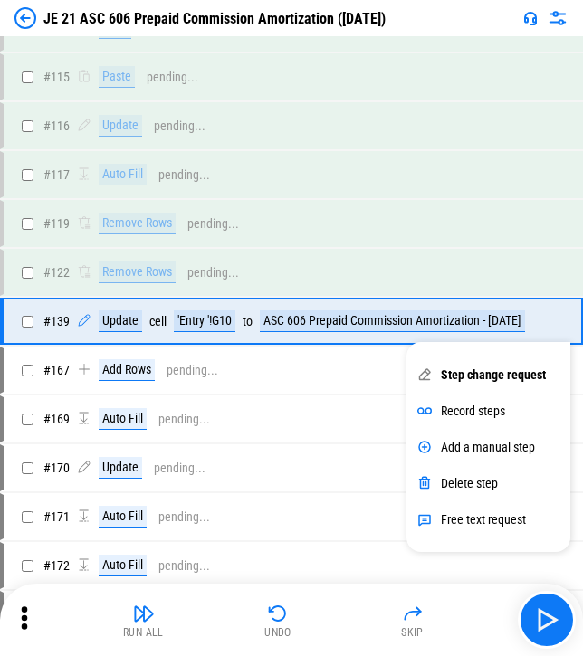
click at [29, 632] on div at bounding box center [24, 619] width 27 height 31
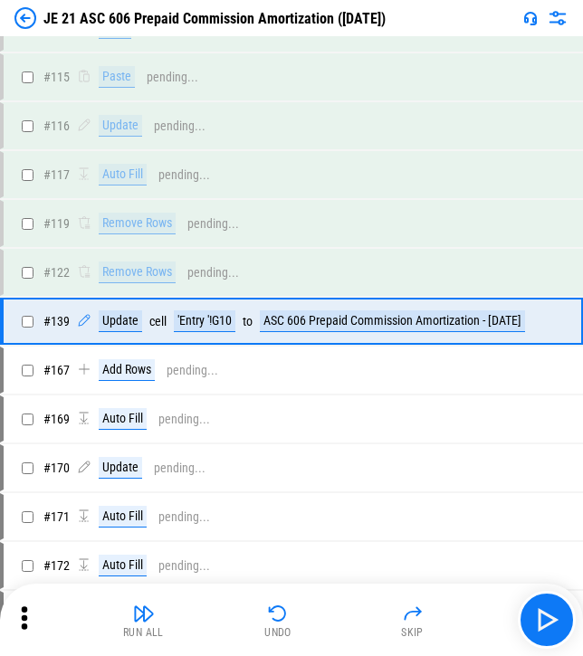
click at [24, 622] on icon at bounding box center [24, 617] width 27 height 27
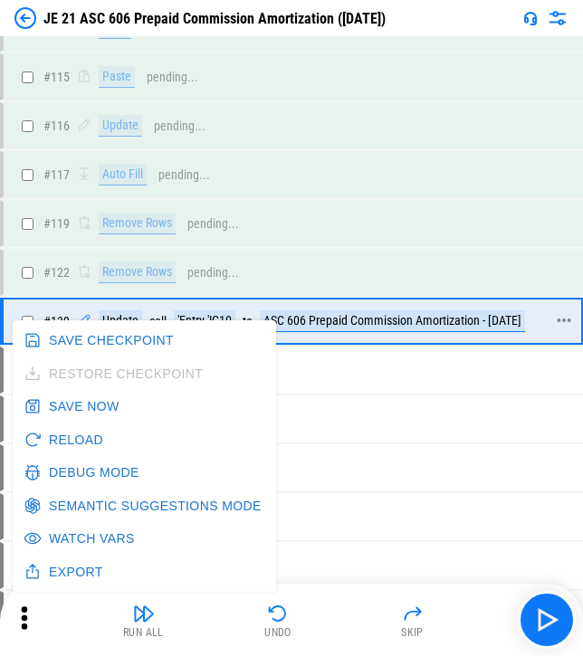
click at [283, 309] on div "# 139 Update cell 'Entry '!G10 to ASC 606 Prepaid Commission Amortization - [DA…" at bounding box center [283, 320] width 559 height 43
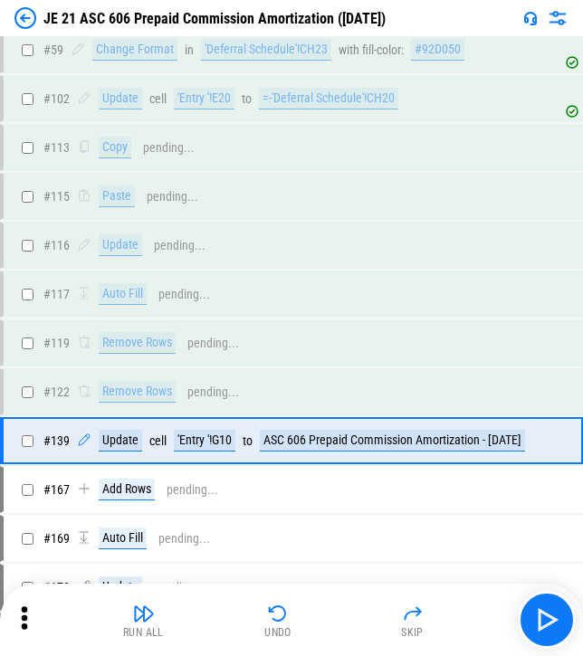
scroll to position [264, 0]
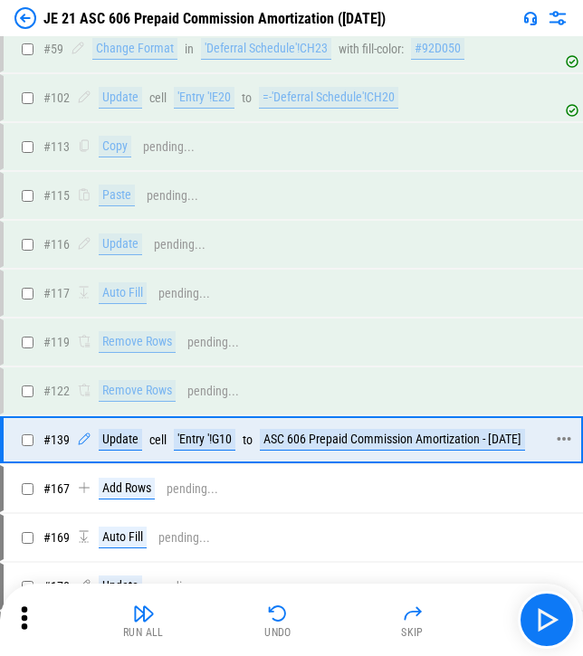
click at [251, 442] on div "to" at bounding box center [247, 440] width 10 height 14
drag, startPoint x: 12, startPoint y: 345, endPoint x: 239, endPoint y: 423, distance: 240.0
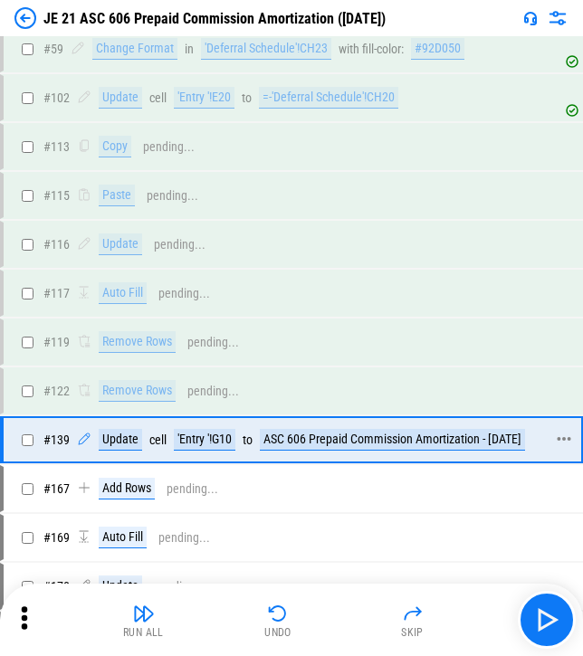
click at [239, 423] on div "# 139 Update cell 'Entry '!G10 to ASC 606 Prepaid Commission Amortization - [DA…" at bounding box center [283, 439] width 559 height 43
drag, startPoint x: 98, startPoint y: 440, endPoint x: 280, endPoint y: 430, distance: 182.1
click at [280, 430] on div "Update cell 'Entry '!G10 to ASC 606 Prepaid Commission Amortization - [DATE]" at bounding box center [303, 440] width 452 height 22
click at [280, 430] on div "ASC 606 Prepaid Commission Amortization - [DATE]" at bounding box center [392, 440] width 265 height 22
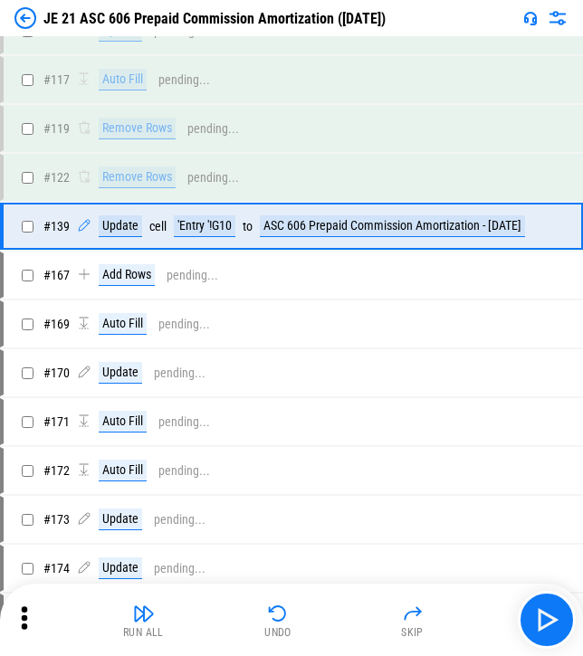
scroll to position [479, 0]
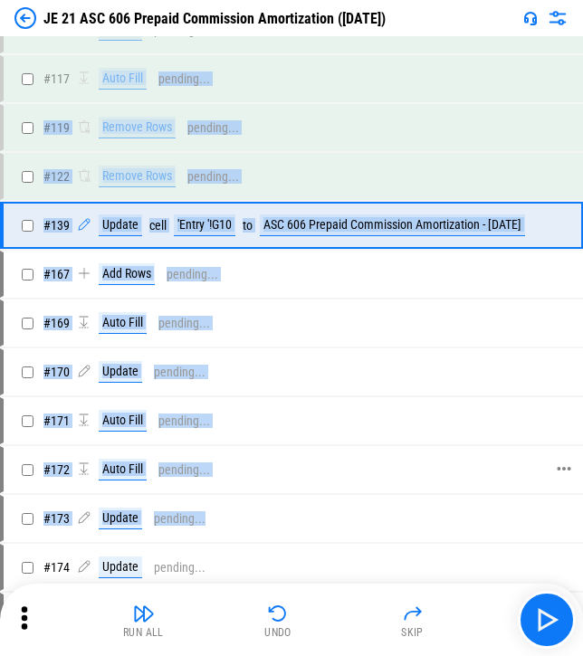
drag, startPoint x: 86, startPoint y: 89, endPoint x: 328, endPoint y: 490, distance: 468.7
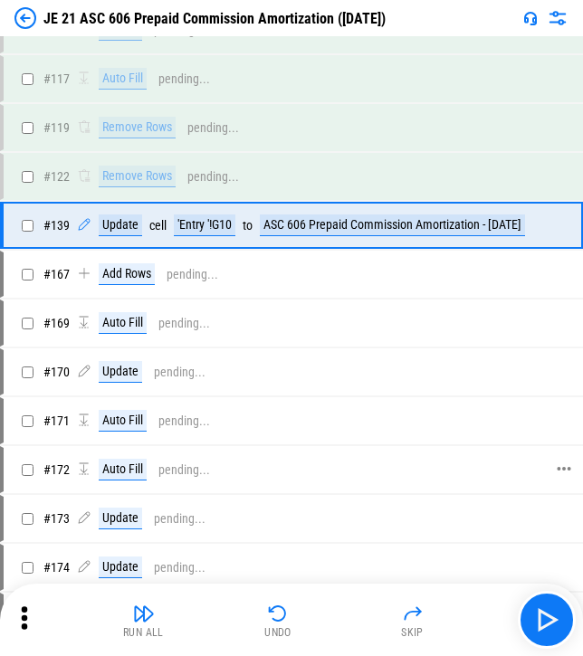
click at [283, 490] on div "# 172 Auto Fill pending..." at bounding box center [283, 469] width 559 height 43
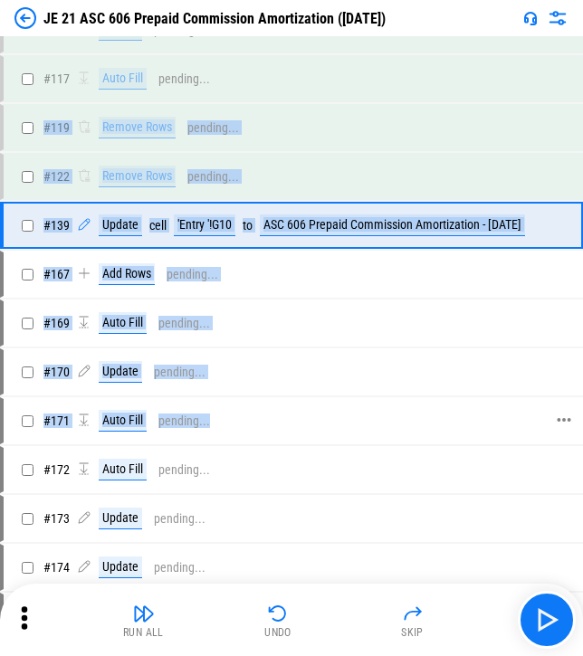
drag, startPoint x: 81, startPoint y: 91, endPoint x: 269, endPoint y: 423, distance: 381.2
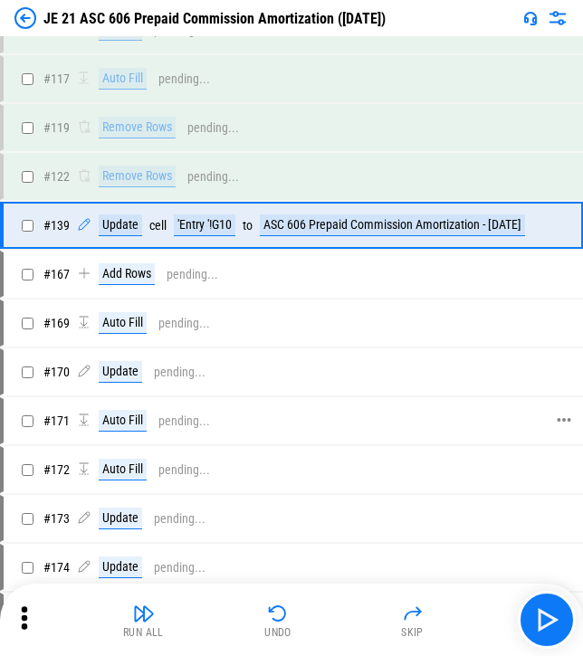
click at [269, 423] on div "Auto Fill pending..." at bounding box center [311, 421] width 468 height 22
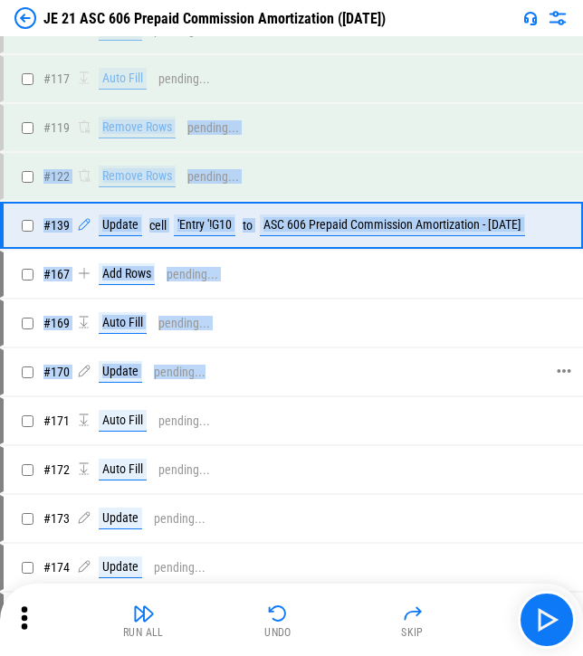
drag, startPoint x: 204, startPoint y: 106, endPoint x: 285, endPoint y: 366, distance: 272.1
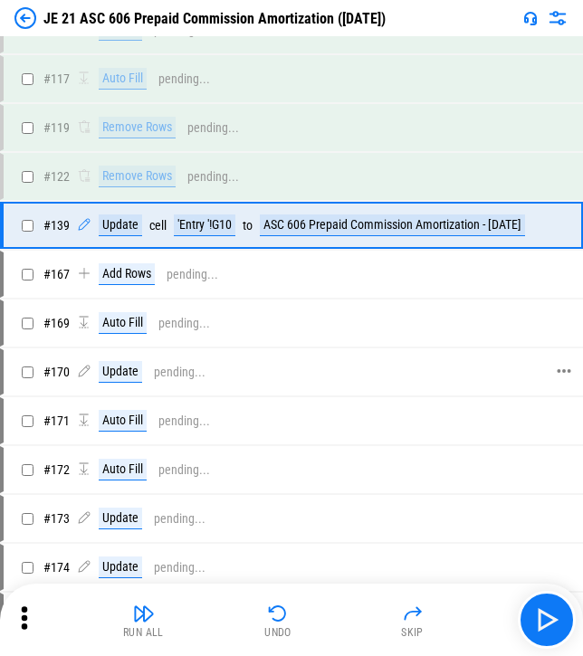
click at [283, 366] on div "Update pending..." at bounding box center [311, 372] width 468 height 22
click at [283, 442] on div "# 171 Auto Fill pending..." at bounding box center [283, 420] width 559 height 43
click at [131, 316] on div "Auto Fill" at bounding box center [123, 323] width 48 height 22
click at [223, 432] on div "# 171 Auto Fill pending..." at bounding box center [283, 420] width 559 height 43
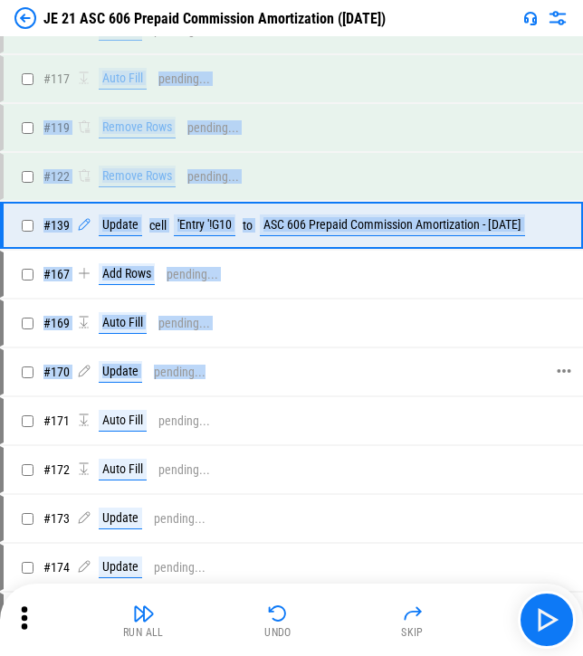
drag, startPoint x: 121, startPoint y: 89, endPoint x: 204, endPoint y: 355, distance: 278.7
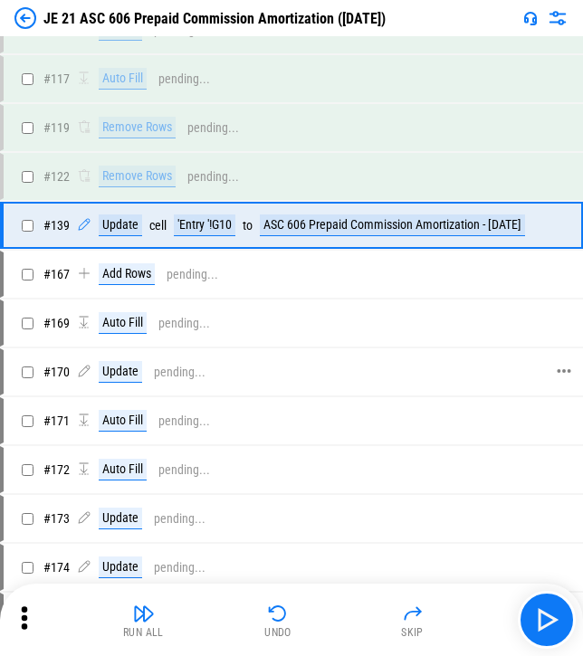
click at [248, 366] on div "Update pending..." at bounding box center [311, 372] width 468 height 22
click at [33, 613] on icon at bounding box center [24, 617] width 27 height 27
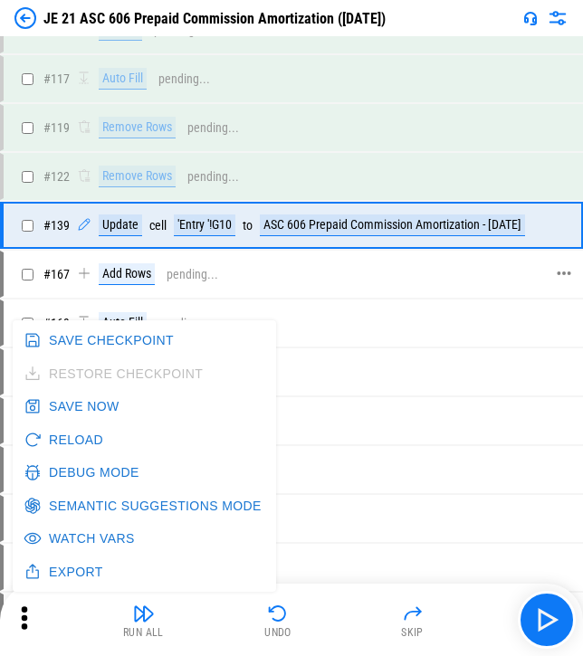
click at [271, 270] on div "Add Rows pending..." at bounding box center [311, 274] width 468 height 22
